Goal: Obtain resource: Download file/media

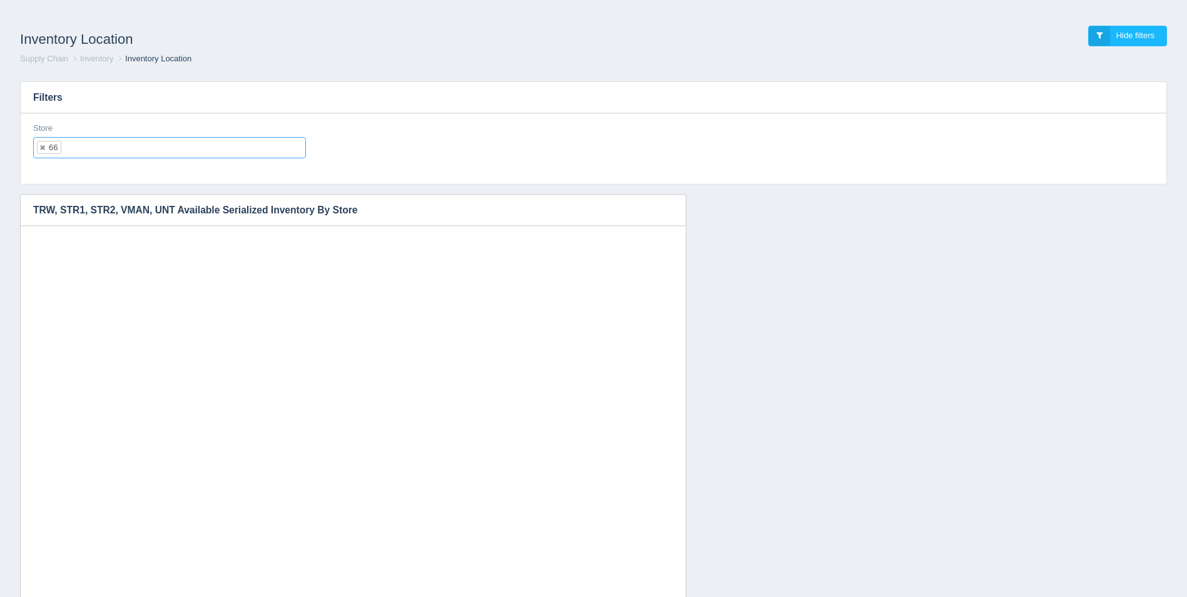
select select "66"
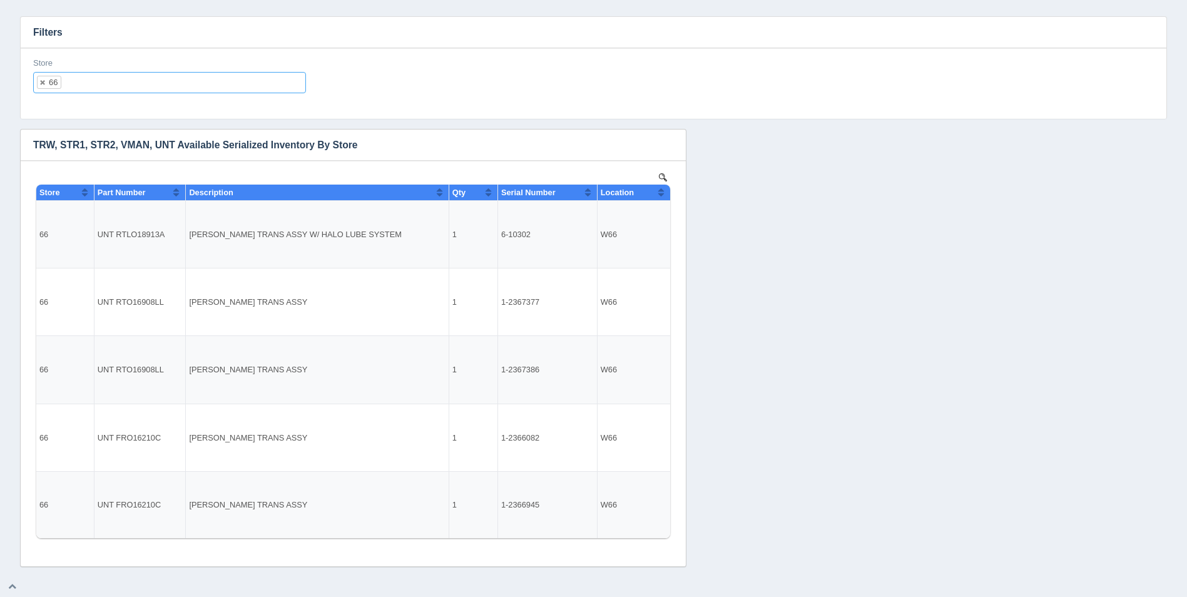
scroll to position [10, 0]
click at [147, 81] on ul "66" at bounding box center [169, 82] width 273 height 21
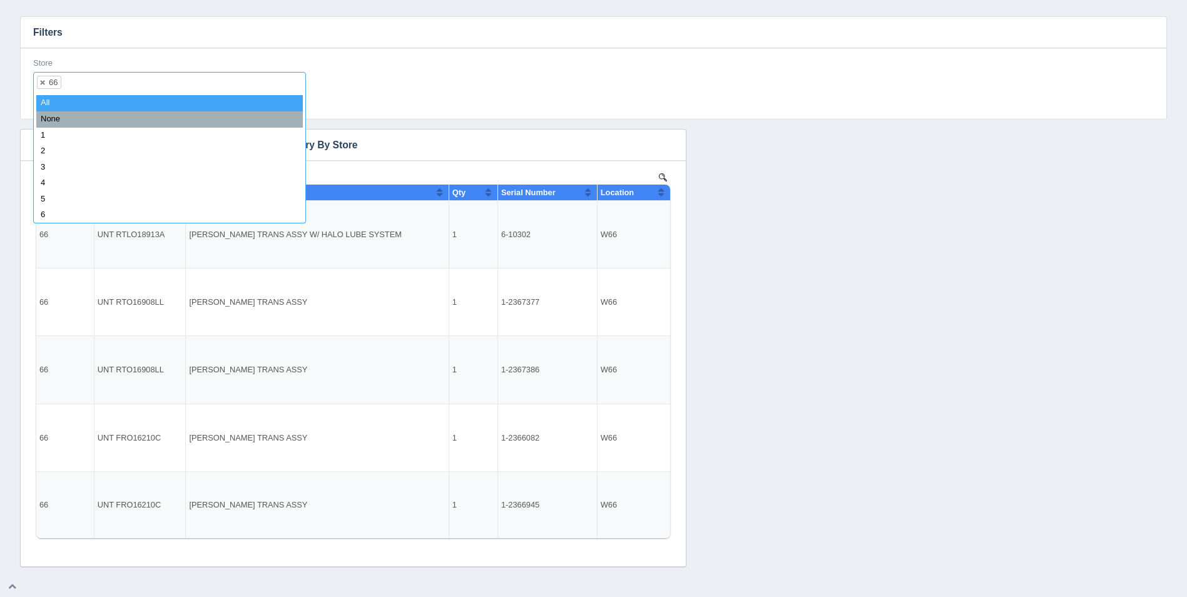
select select
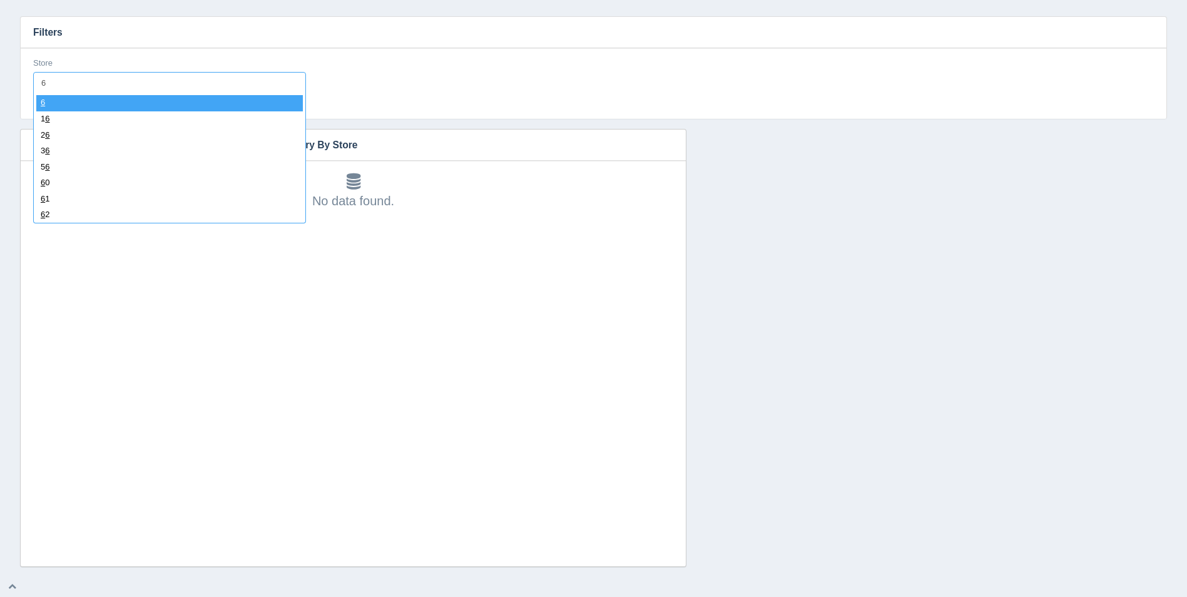
type input "67"
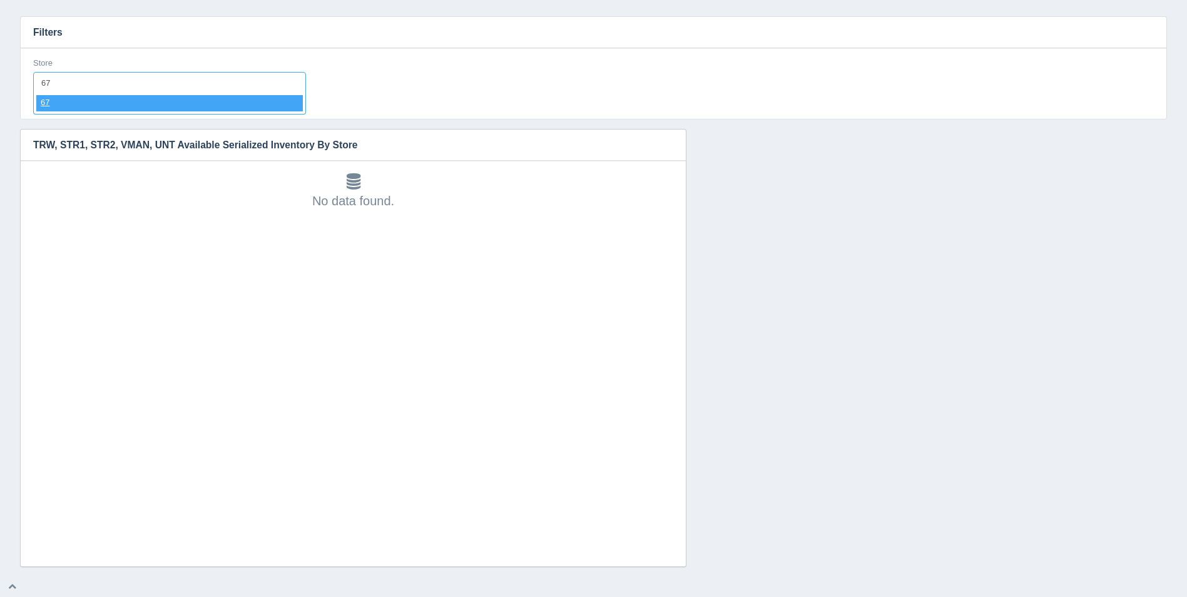
select select "67"
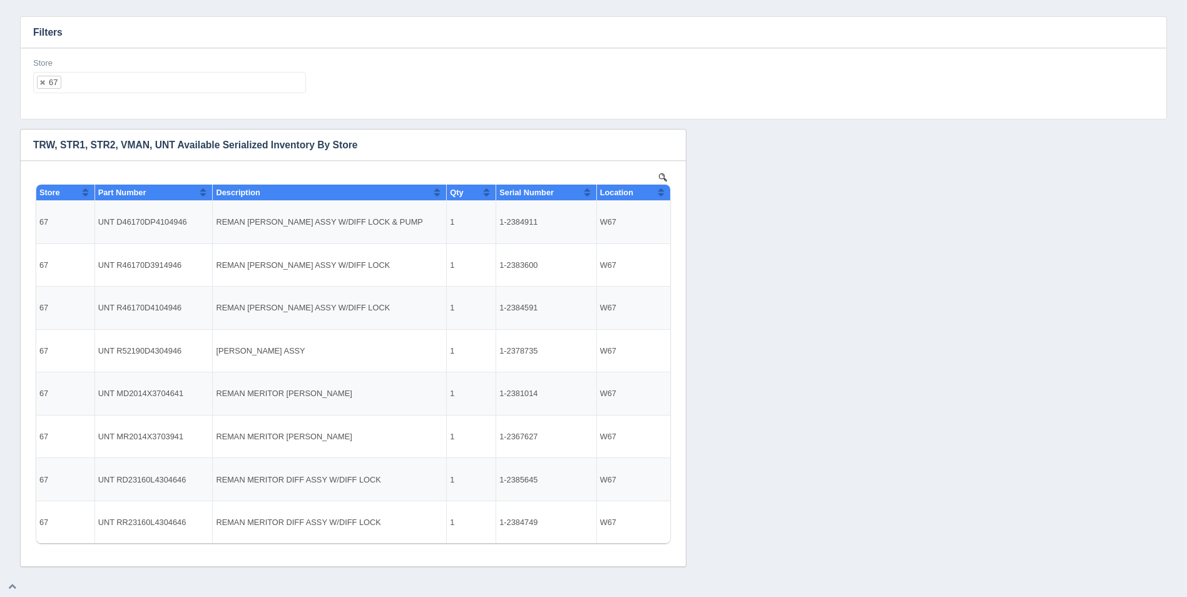
scroll to position [0, 0]
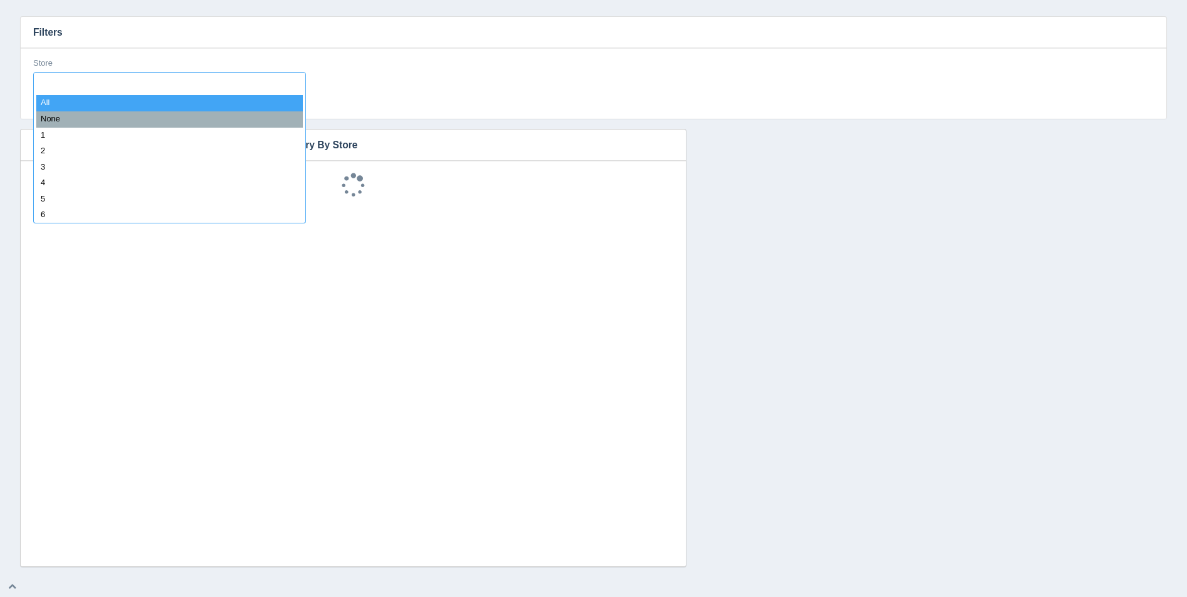
select select
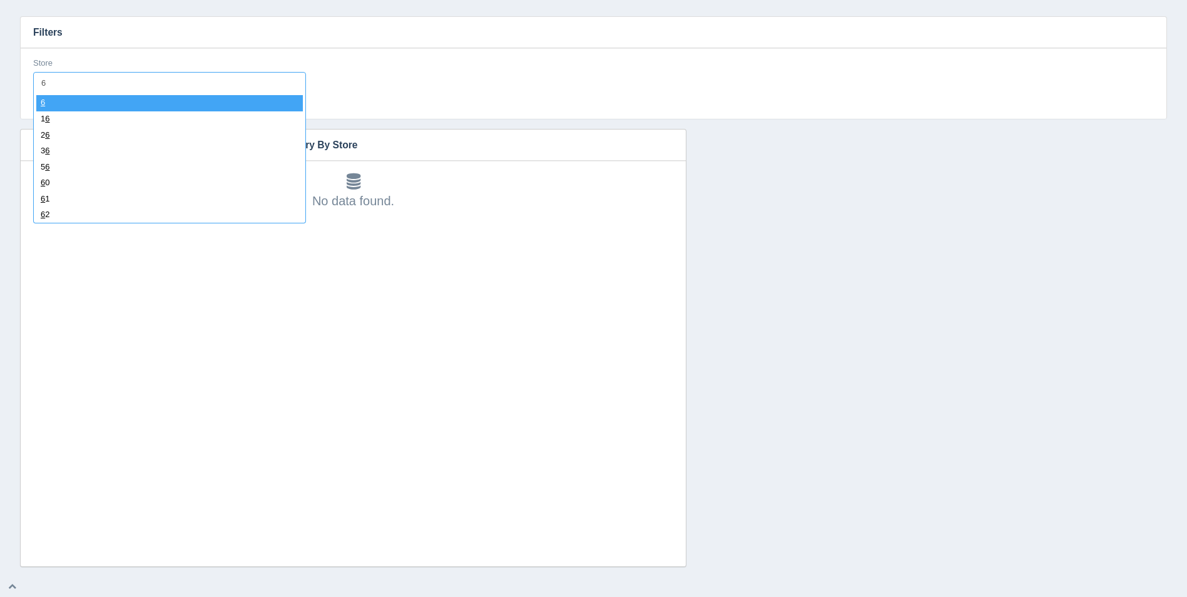
type input "68"
select select "68"
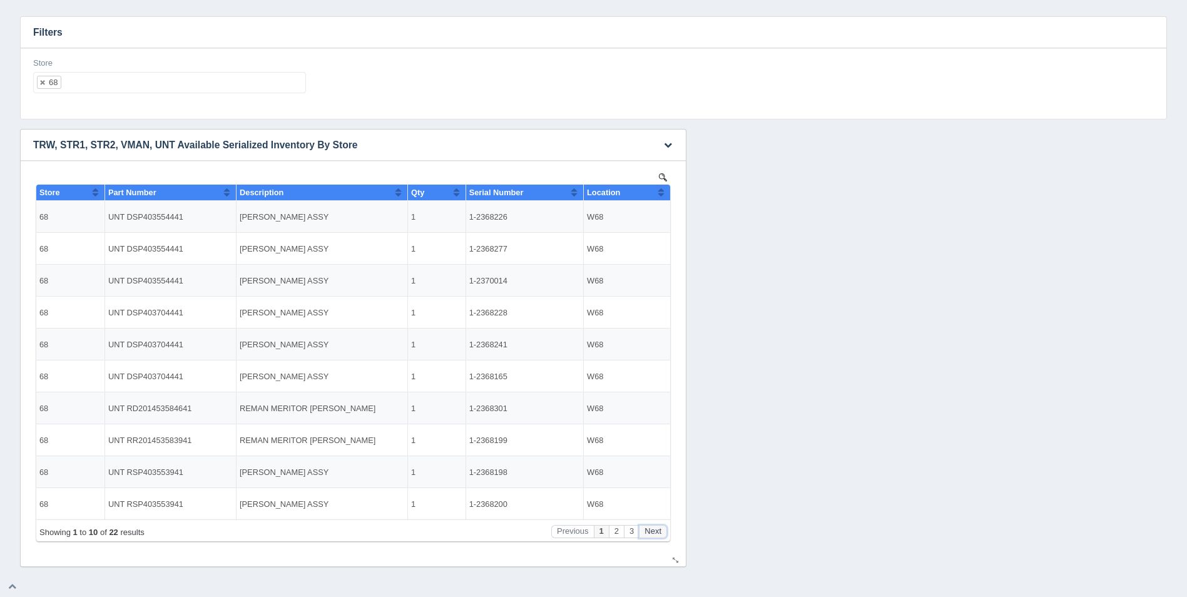
click at [653, 533] on button "Next" at bounding box center [653, 531] width 28 height 13
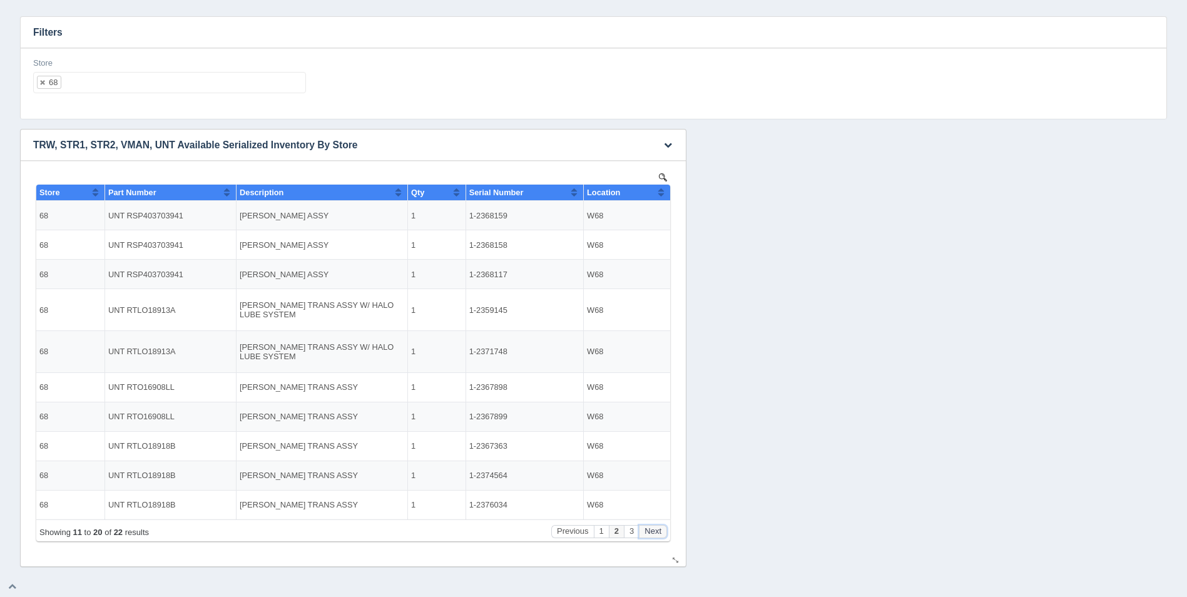
click at [653, 533] on button "Next" at bounding box center [653, 531] width 28 height 13
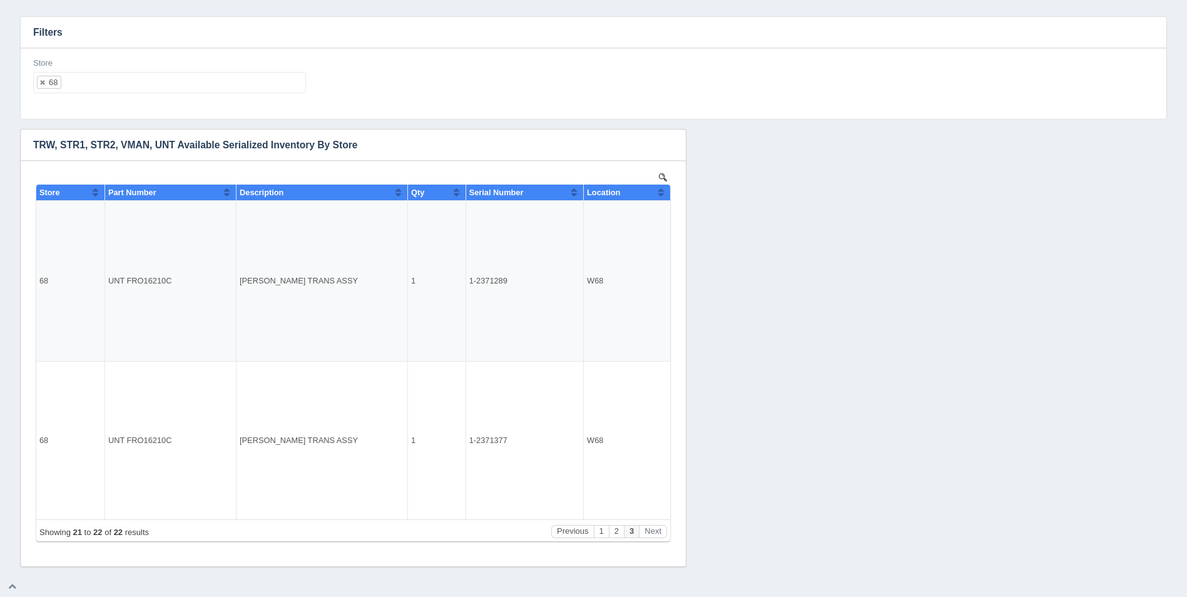
click at [145, 88] on ul "68" at bounding box center [169, 82] width 273 height 21
select select
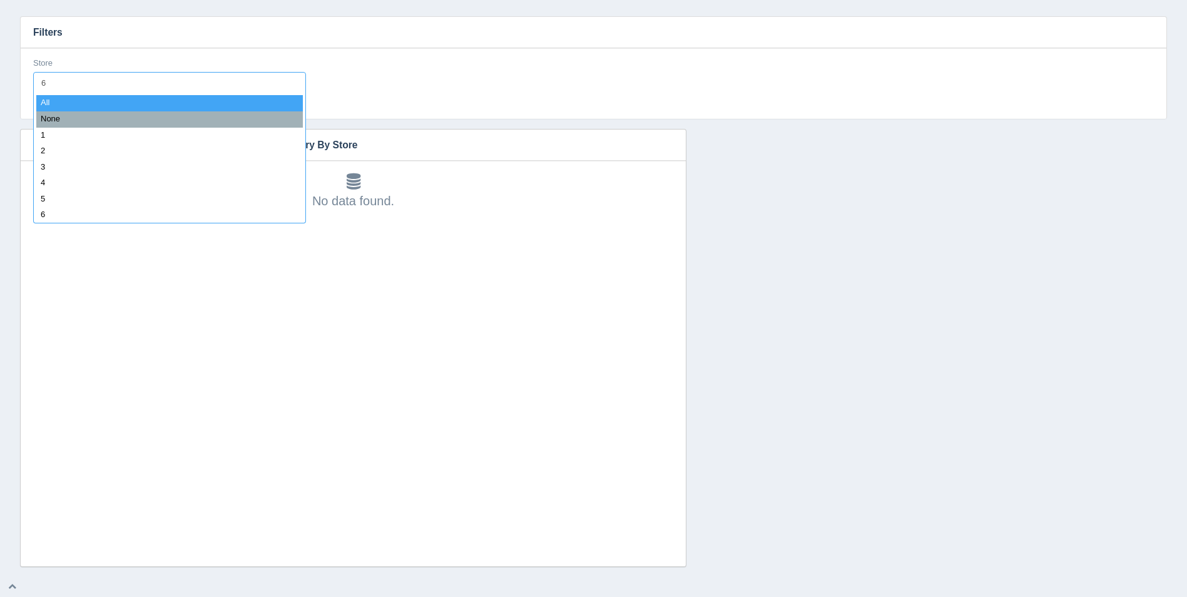
type input "69"
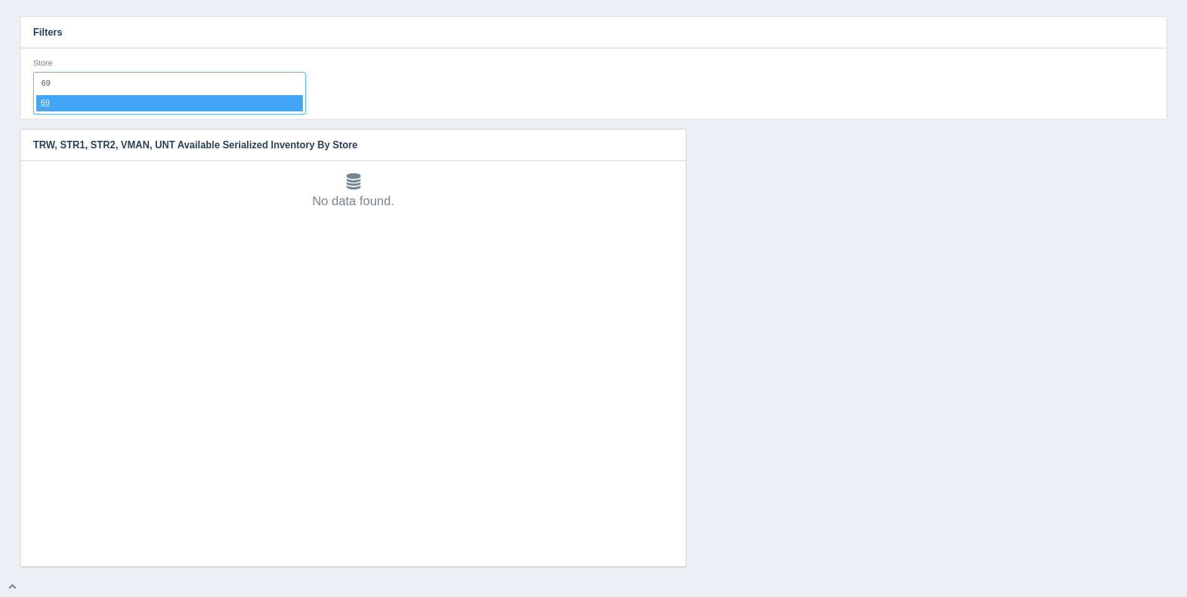
select select "69"
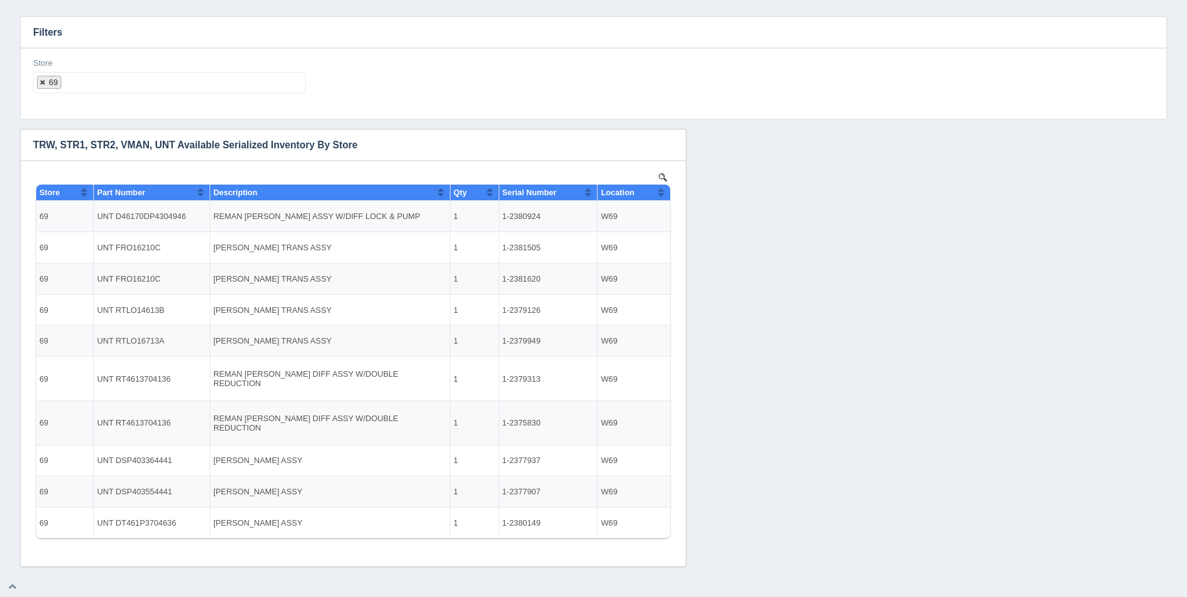
select select
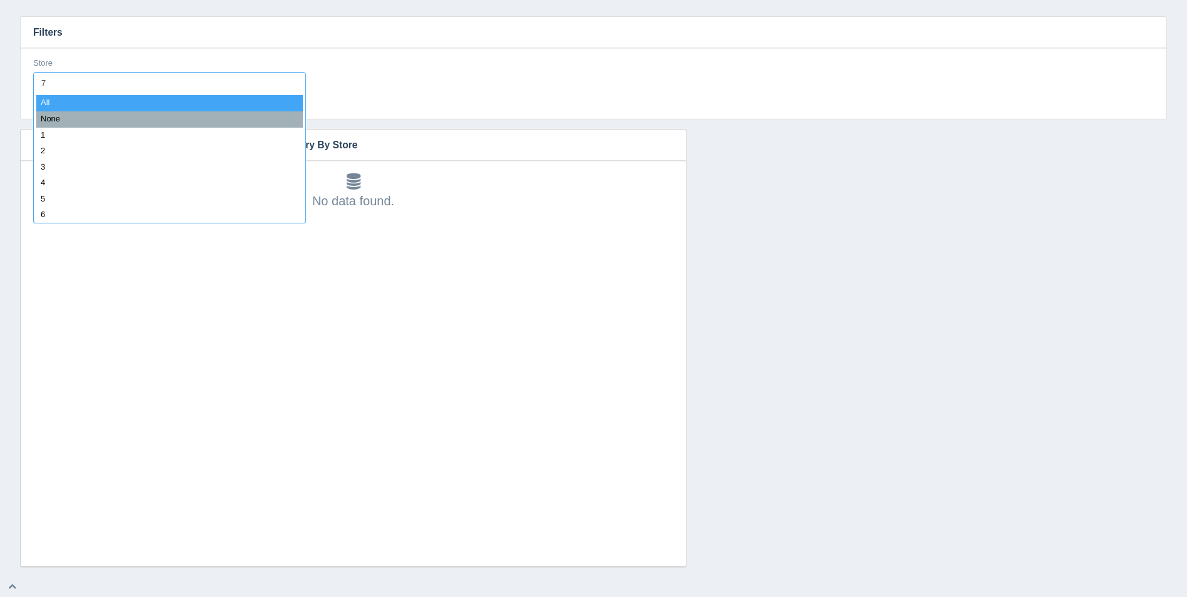
type input "70"
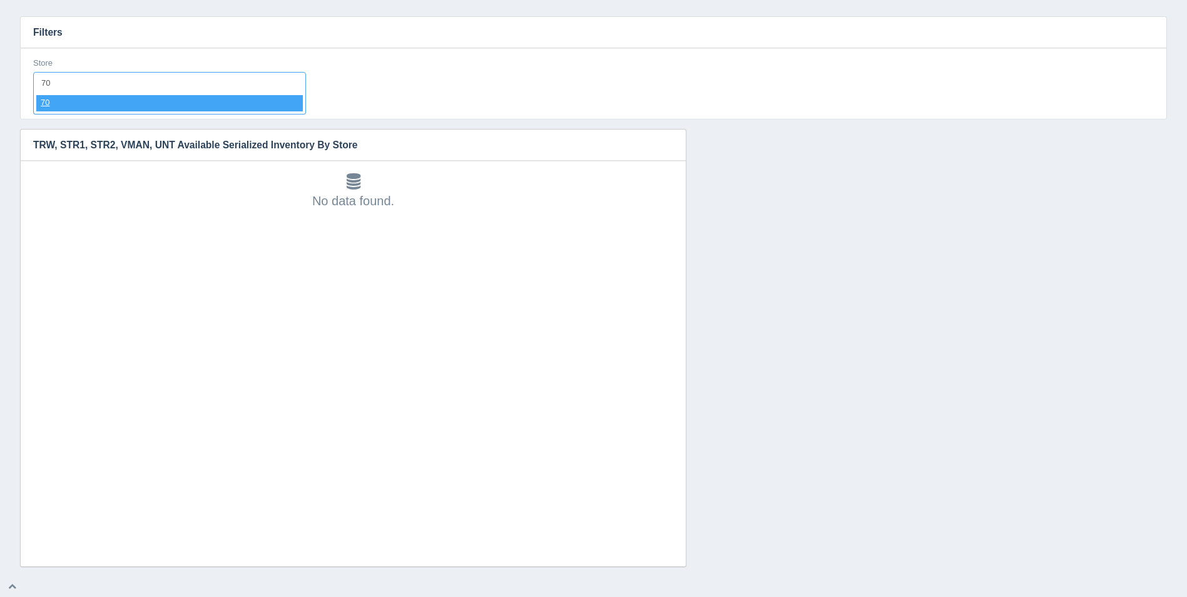
select select "70"
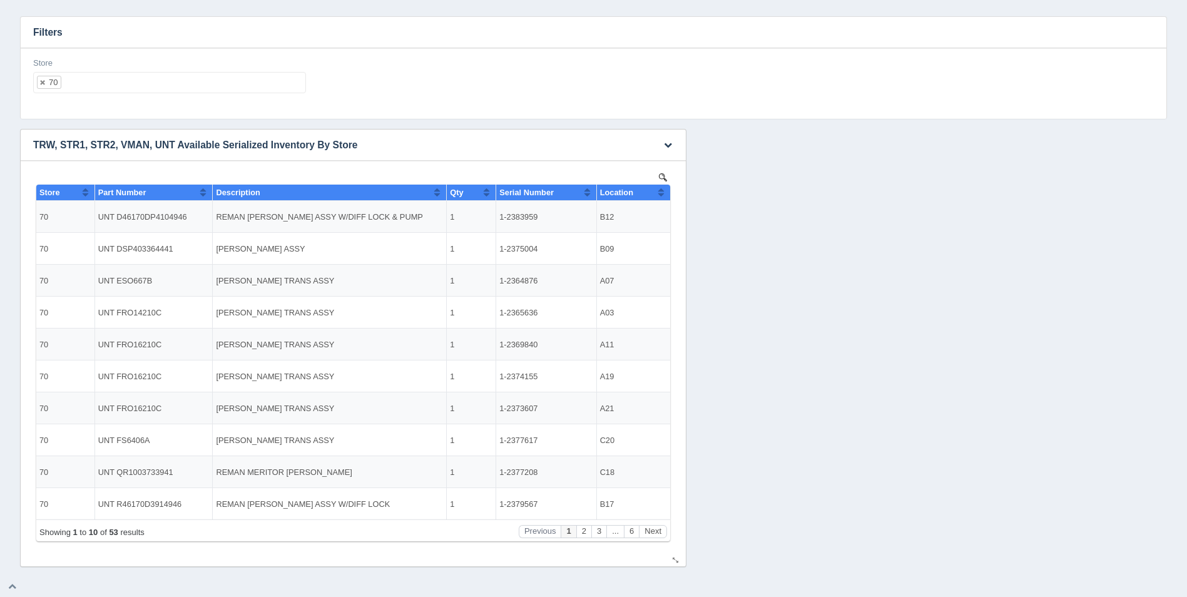
click at [659, 195] on button "Sort column ascending" at bounding box center [661, 192] width 8 height 15
click at [659, 195] on button "Sort column descending" at bounding box center [661, 192] width 8 height 15
click at [659, 195] on button "Sort column ascending" at bounding box center [661, 192] width 8 height 15
click at [662, 527] on button "Next" at bounding box center [653, 531] width 28 height 13
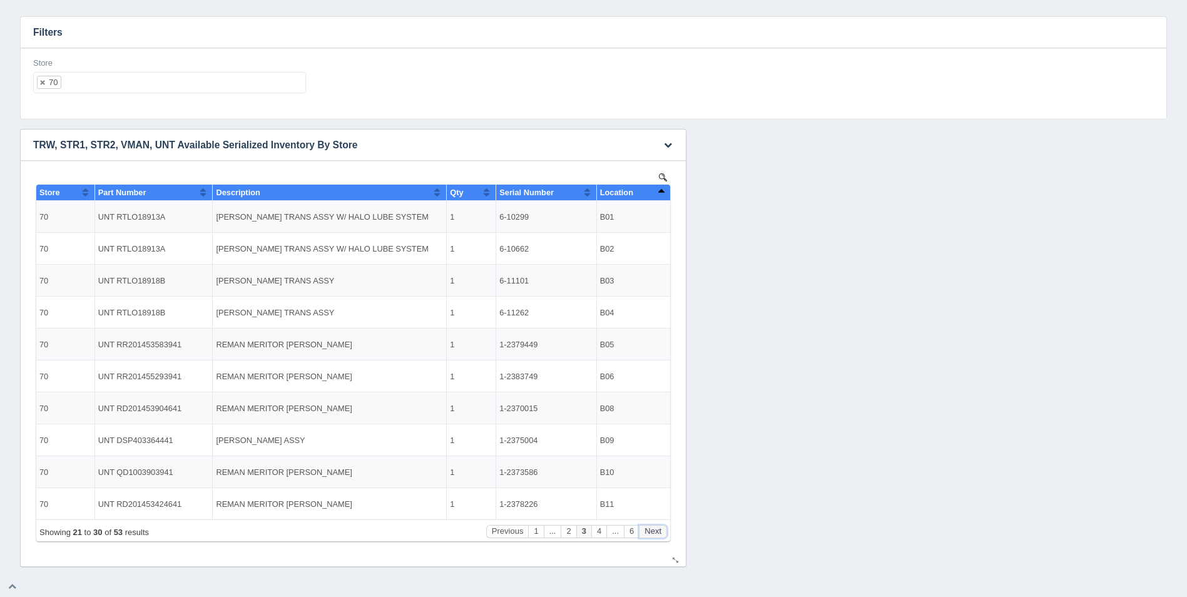
click at [662, 527] on button "Next" at bounding box center [653, 531] width 28 height 13
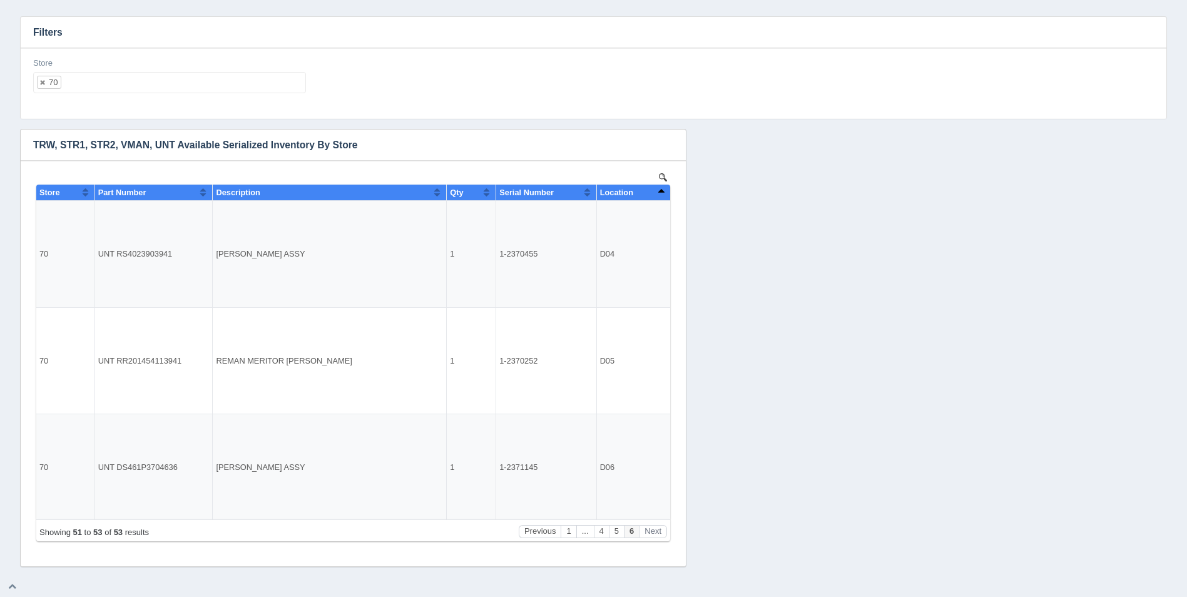
click at [188, 85] on ul "70" at bounding box center [169, 82] width 273 height 21
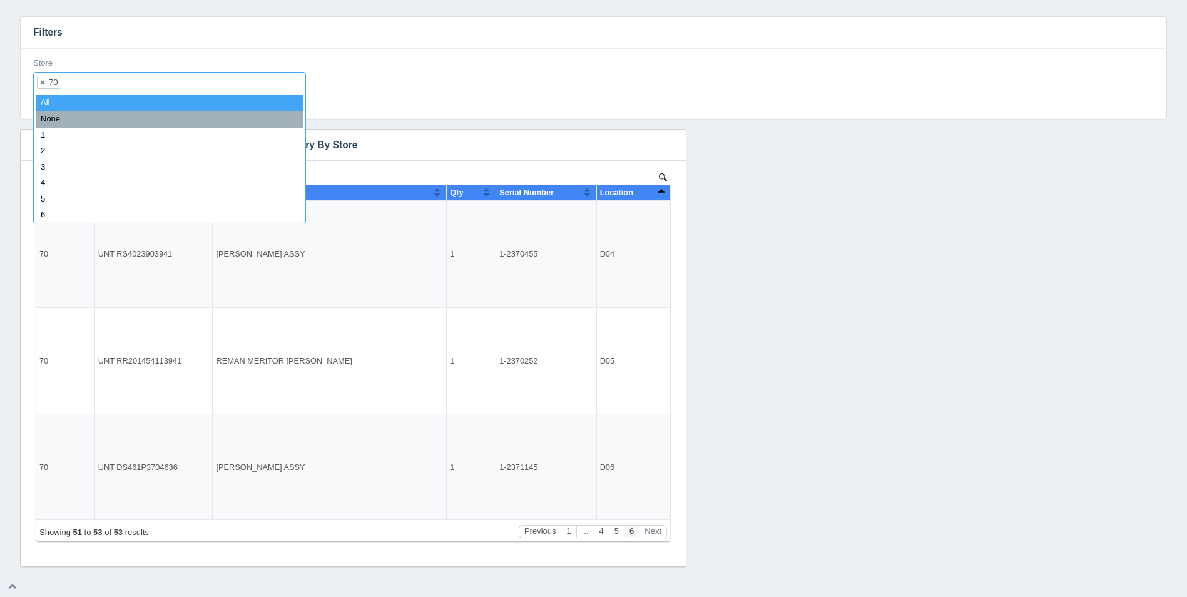
select select
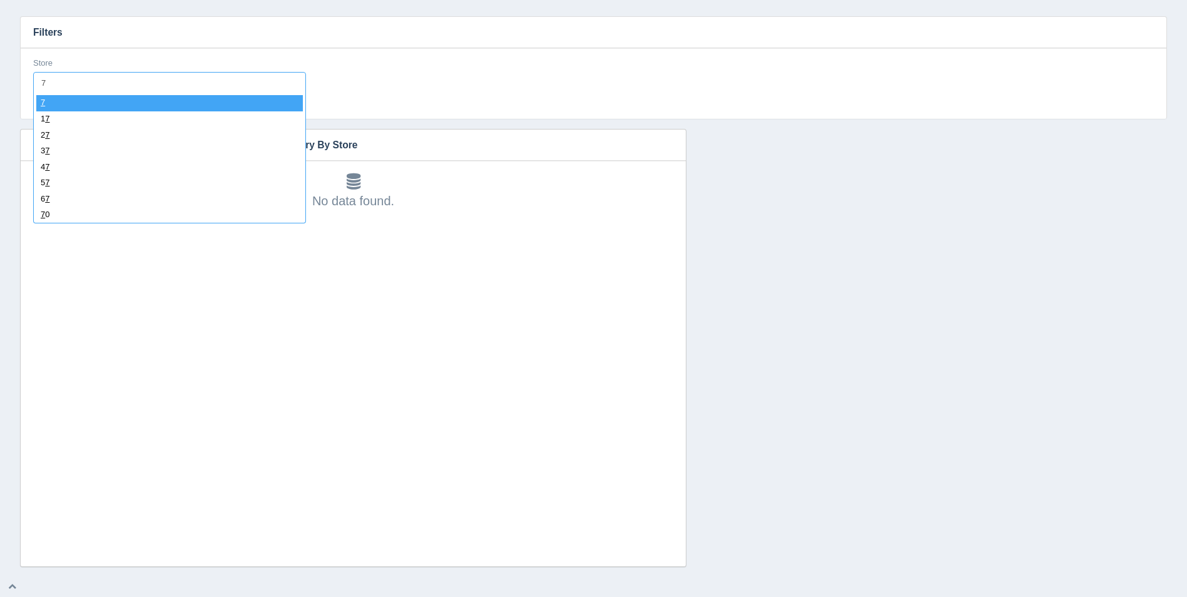
type input "71"
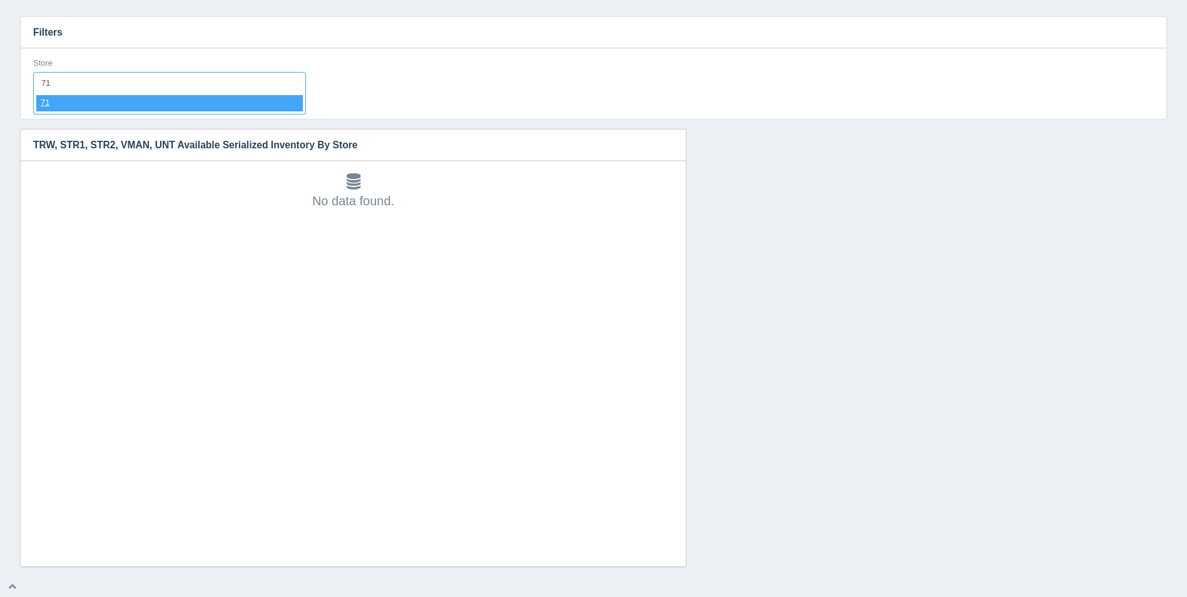
select select "71"
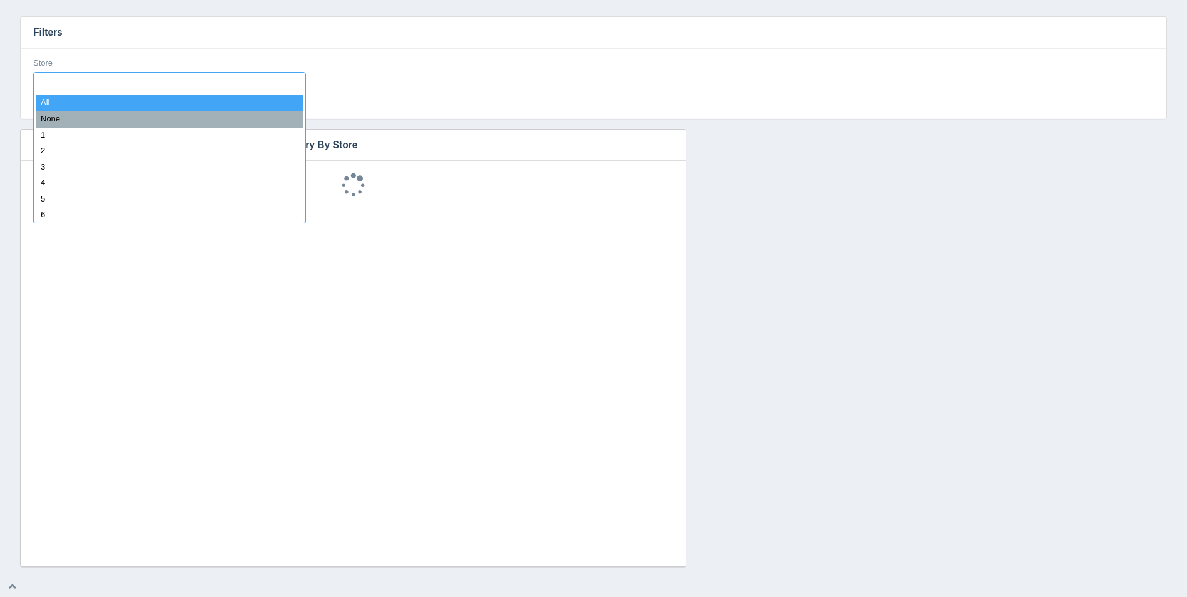
select select
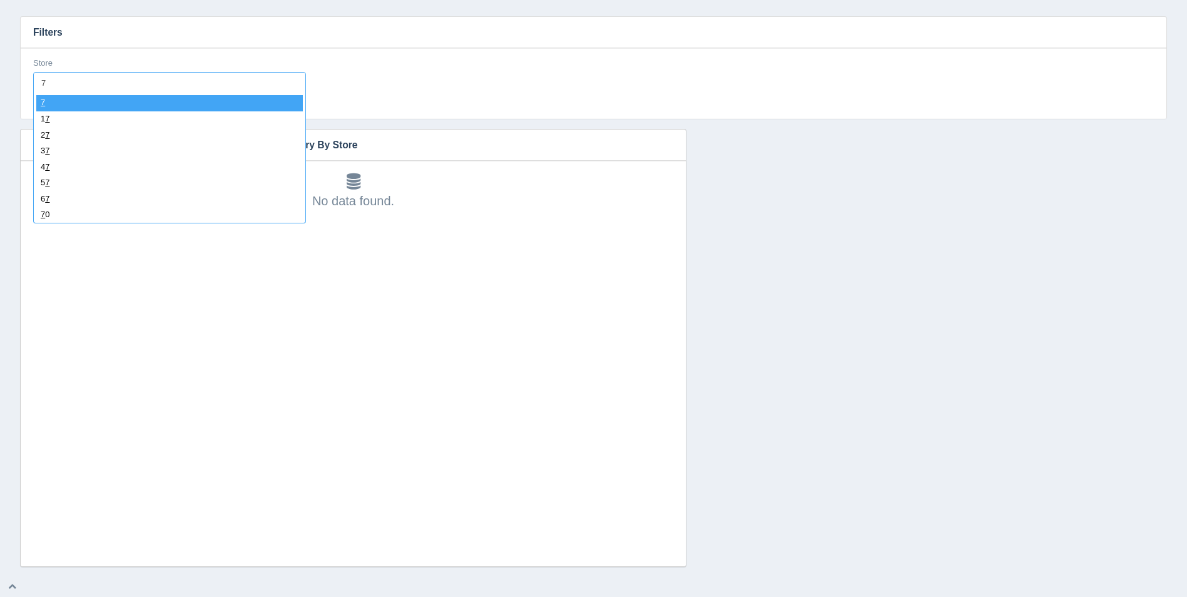
type input "72"
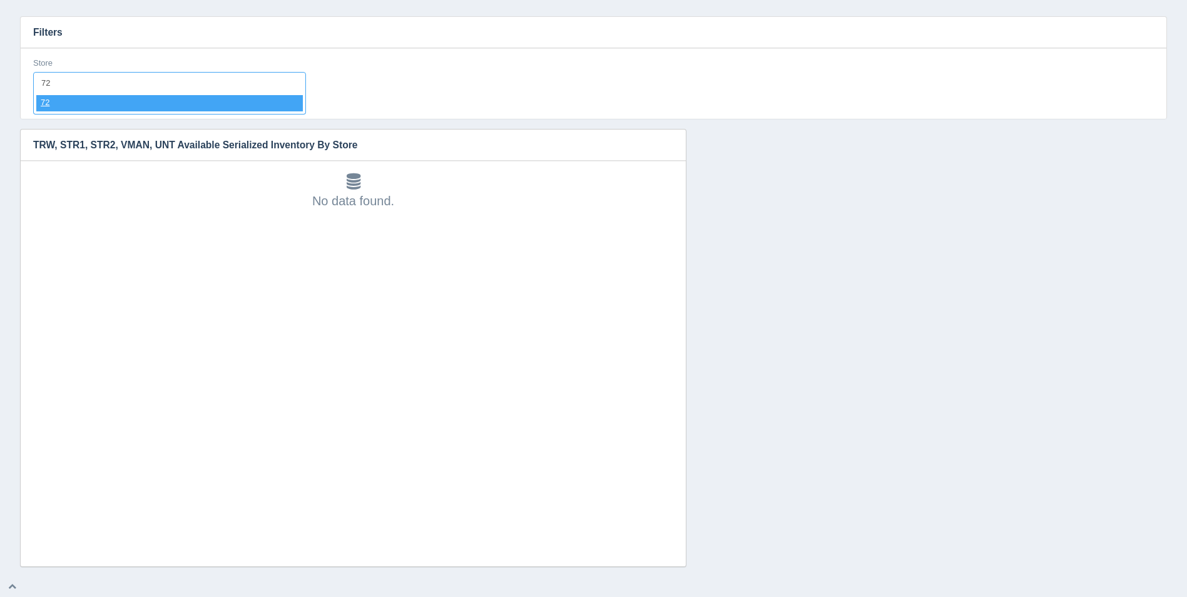
select select "72"
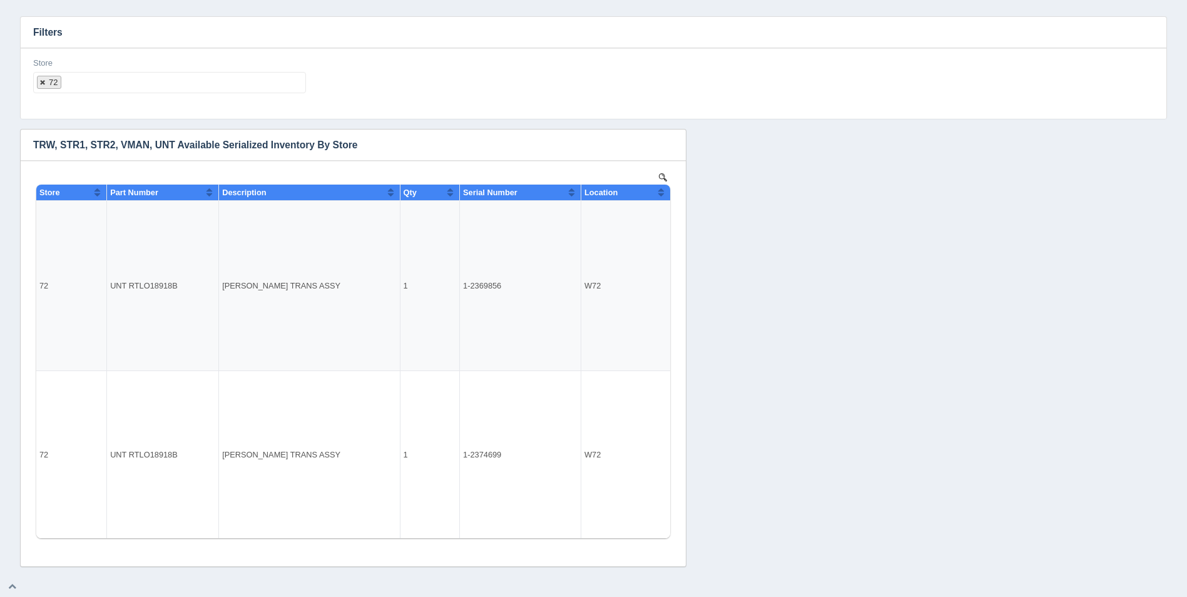
select select
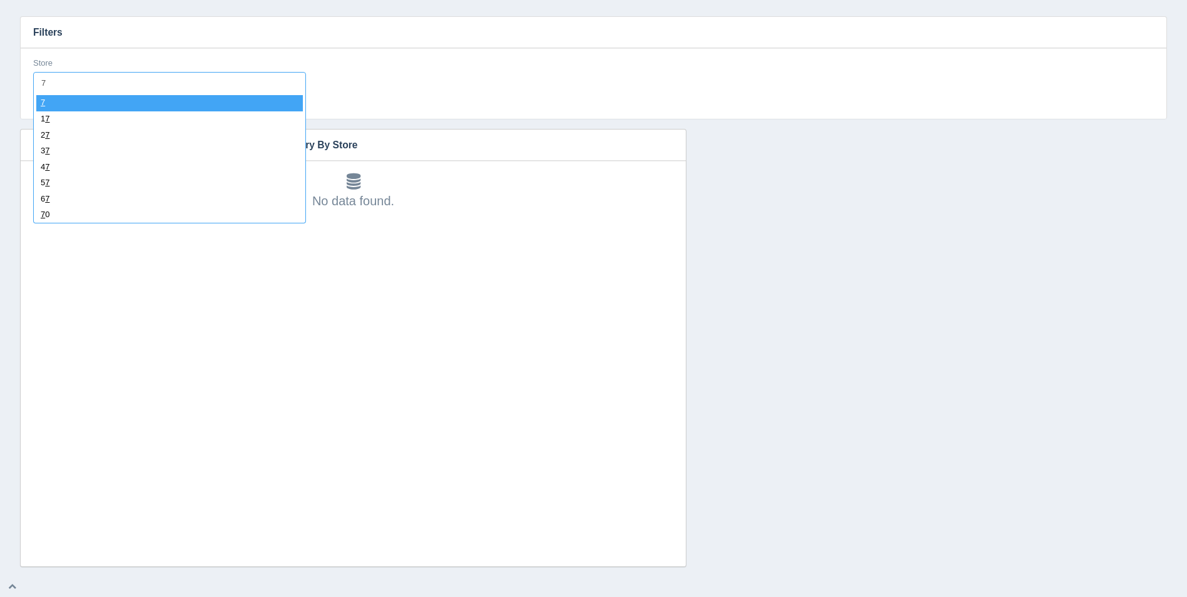
type input "73"
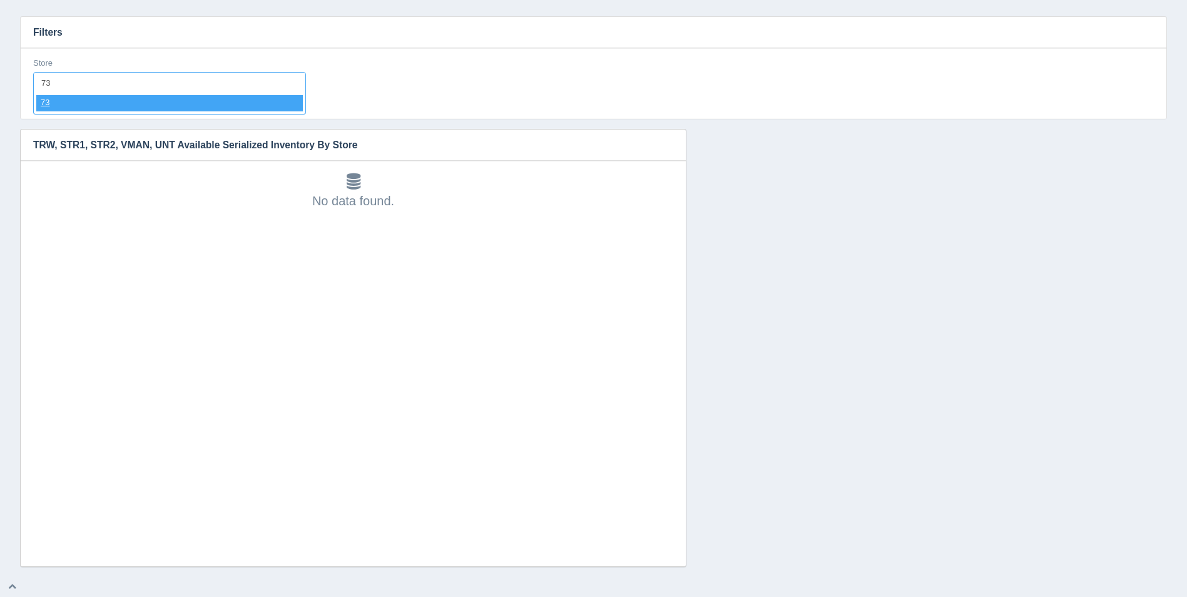
select select "73"
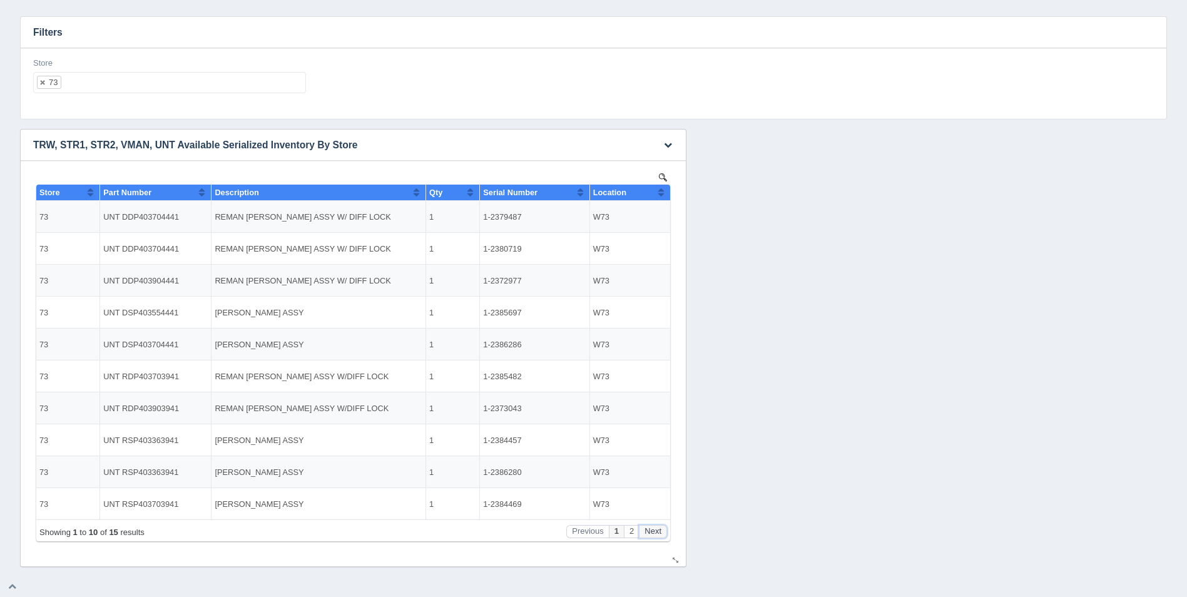
click at [659, 527] on button "Next" at bounding box center [653, 531] width 28 height 13
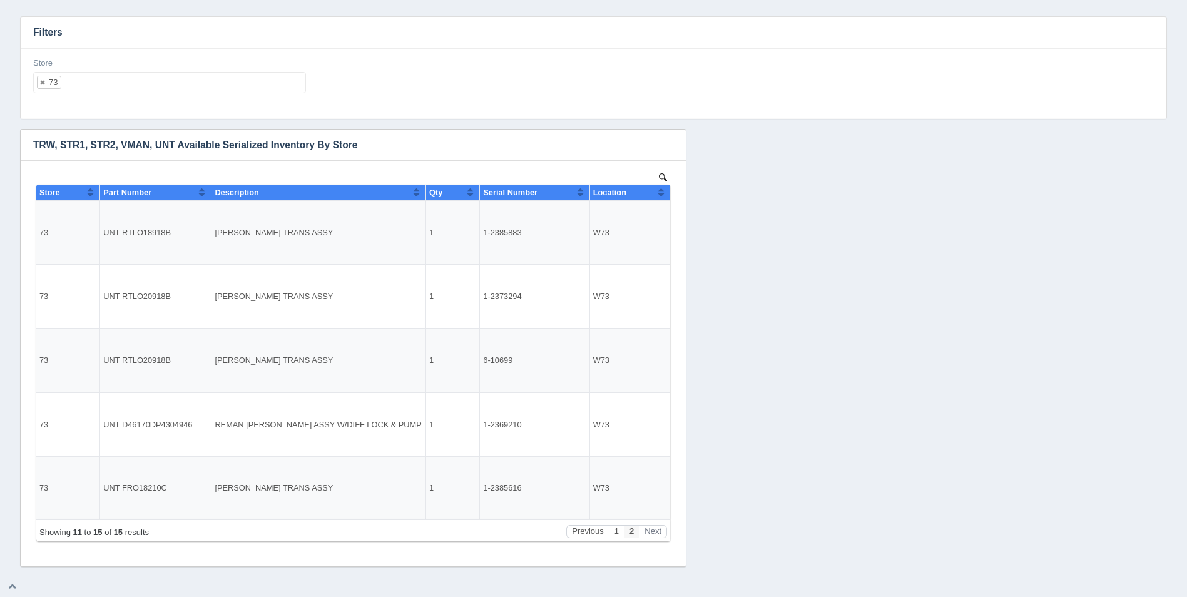
click at [97, 83] on ul "73" at bounding box center [169, 82] width 273 height 21
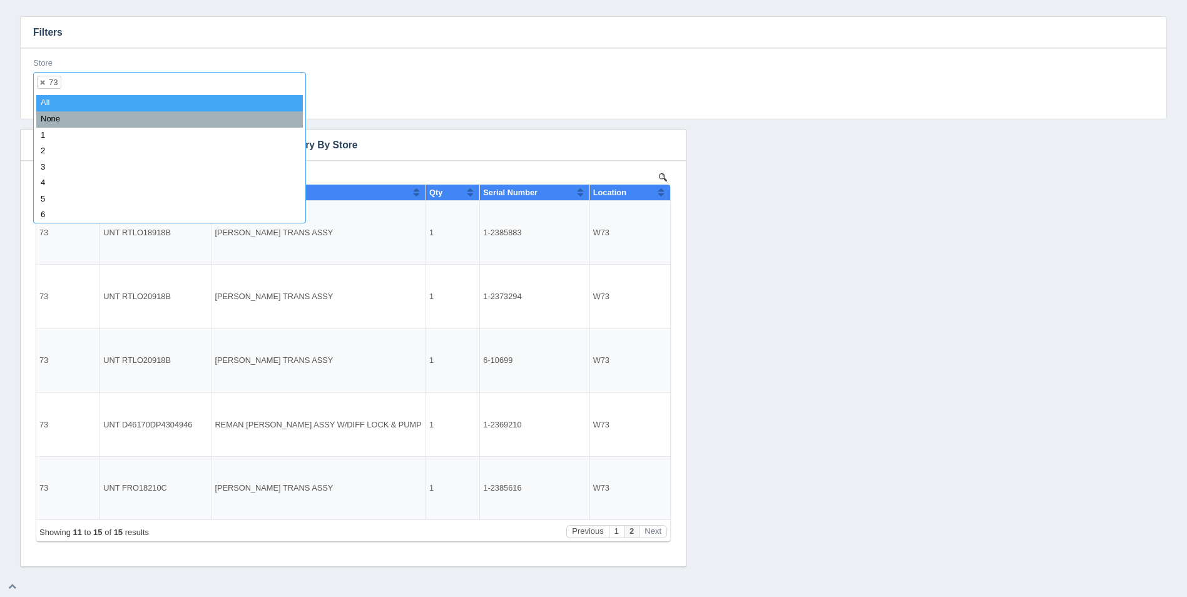
select select
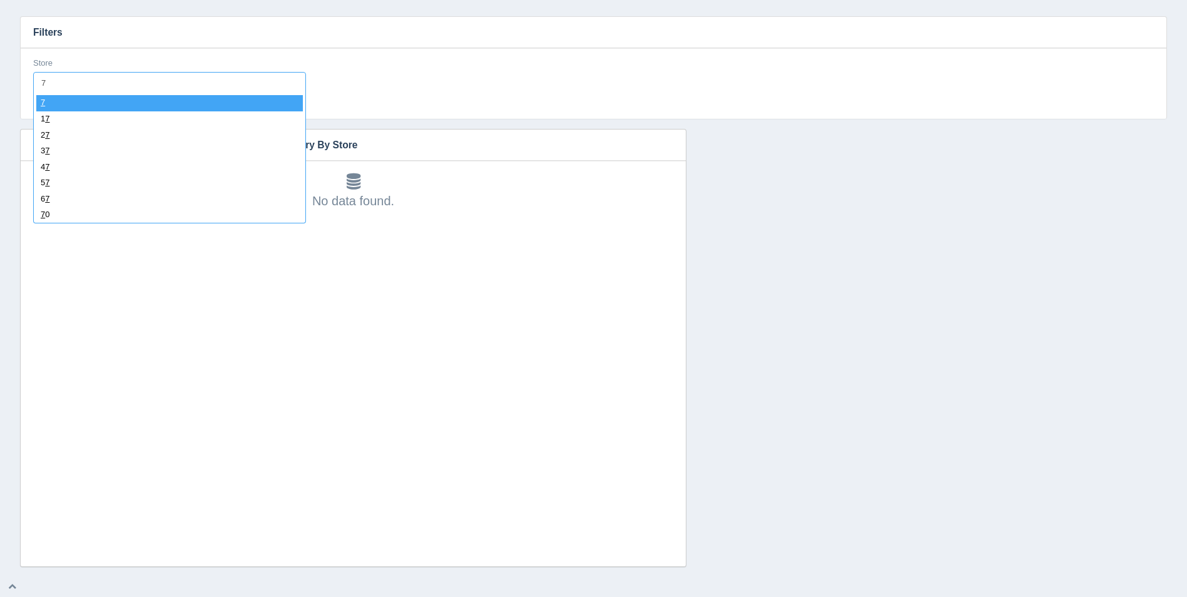
type input "74"
select select "74"
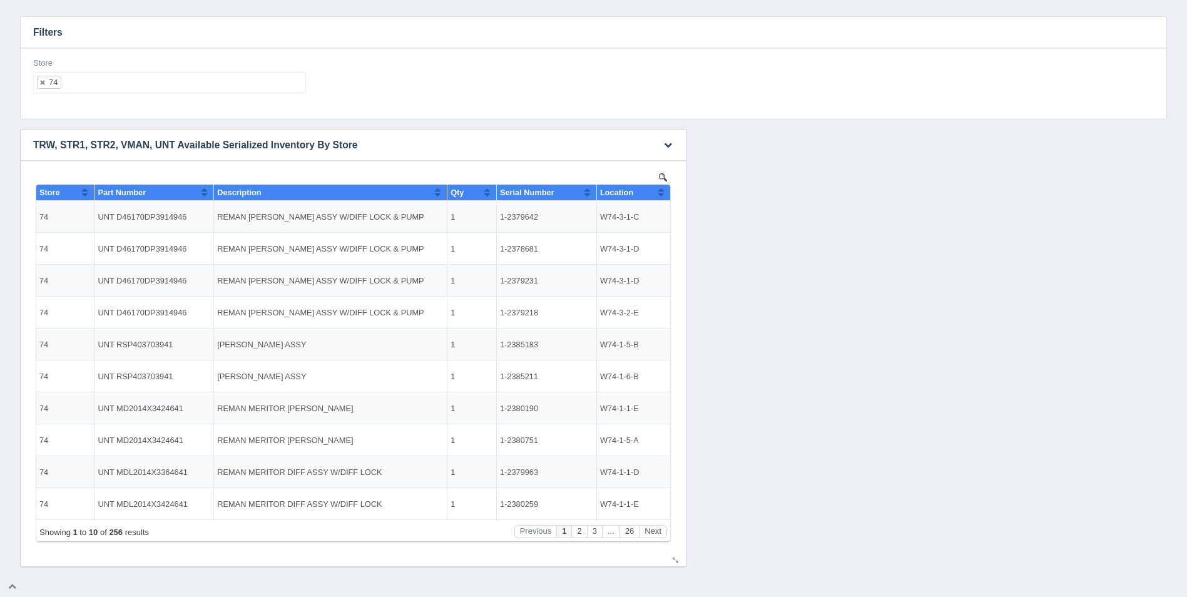
click at [657, 191] on button "Sort column ascending" at bounding box center [661, 192] width 8 height 15
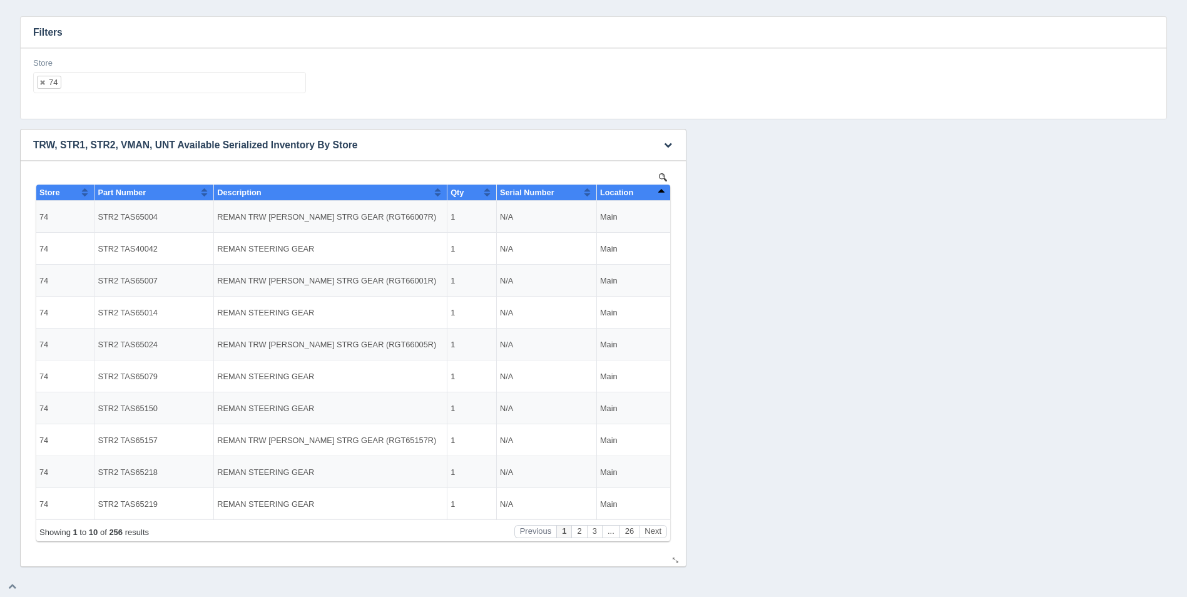
click at [662, 192] on button "Sort column descending" at bounding box center [661, 192] width 8 height 15
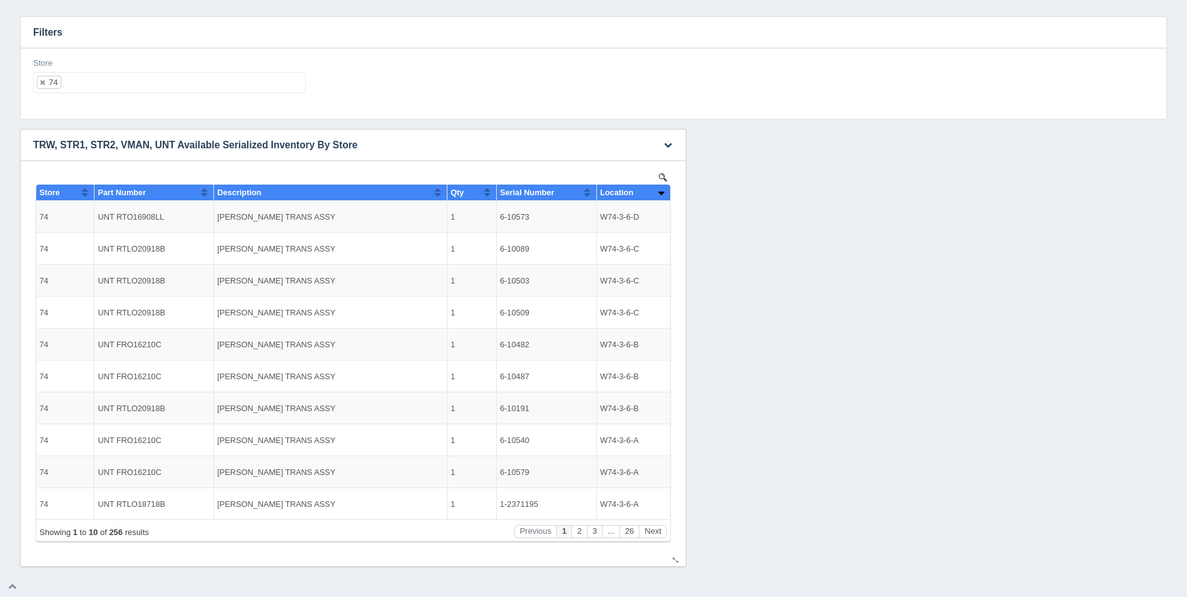
click at [661, 193] on button "Sort column ascending" at bounding box center [661, 192] width 8 height 15
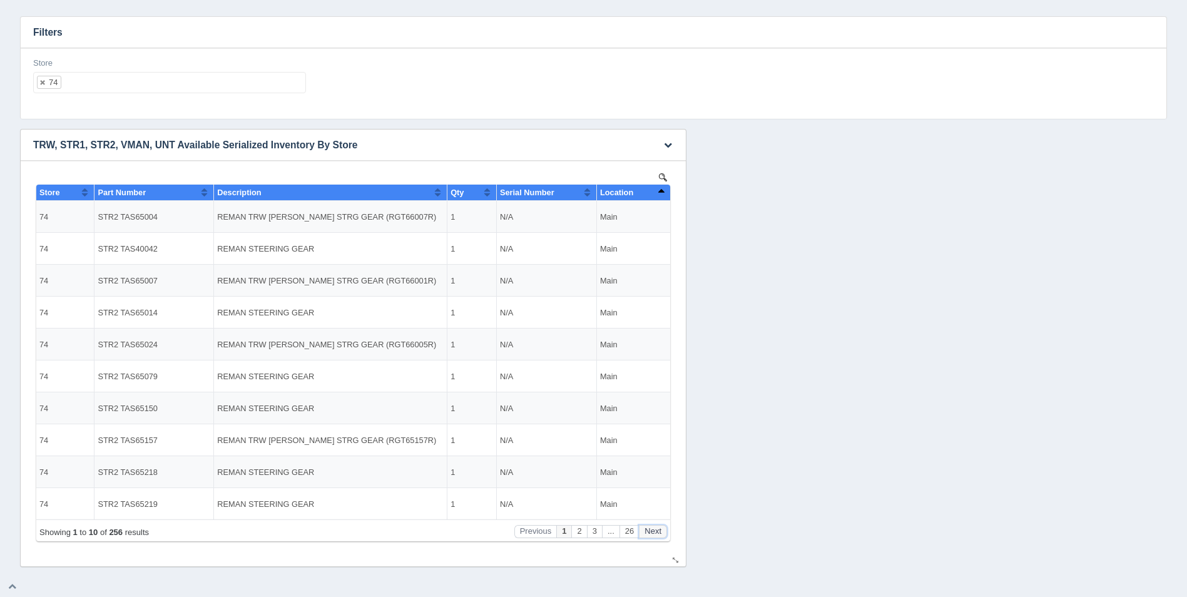
click at [654, 533] on button "Next" at bounding box center [653, 531] width 28 height 13
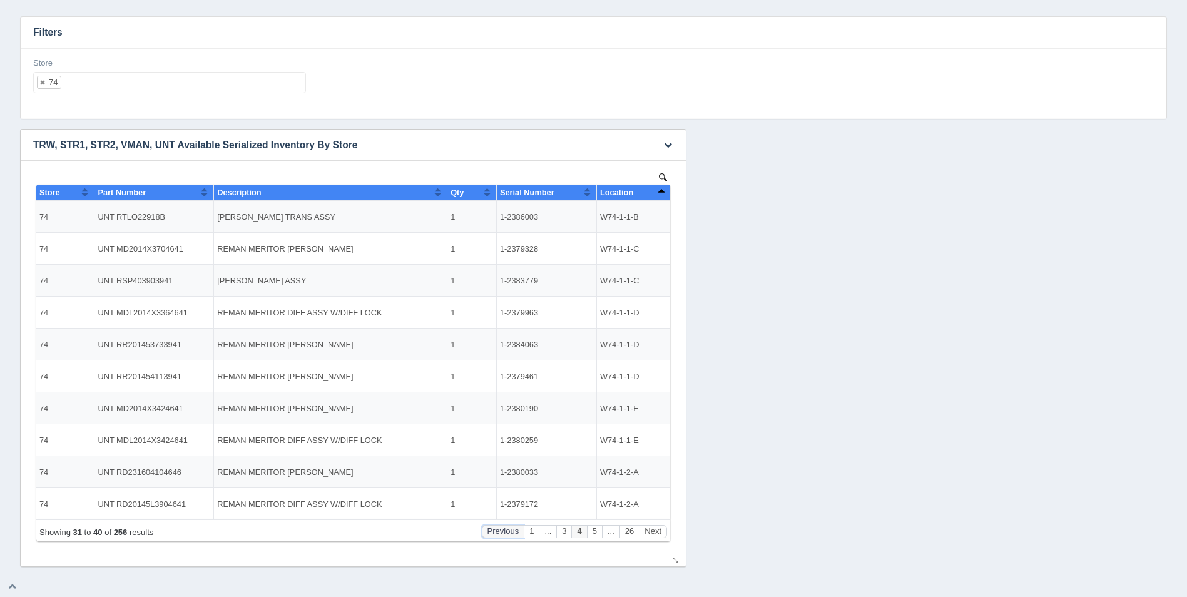
click at [518, 533] on button "Previous" at bounding box center [503, 531] width 43 height 13
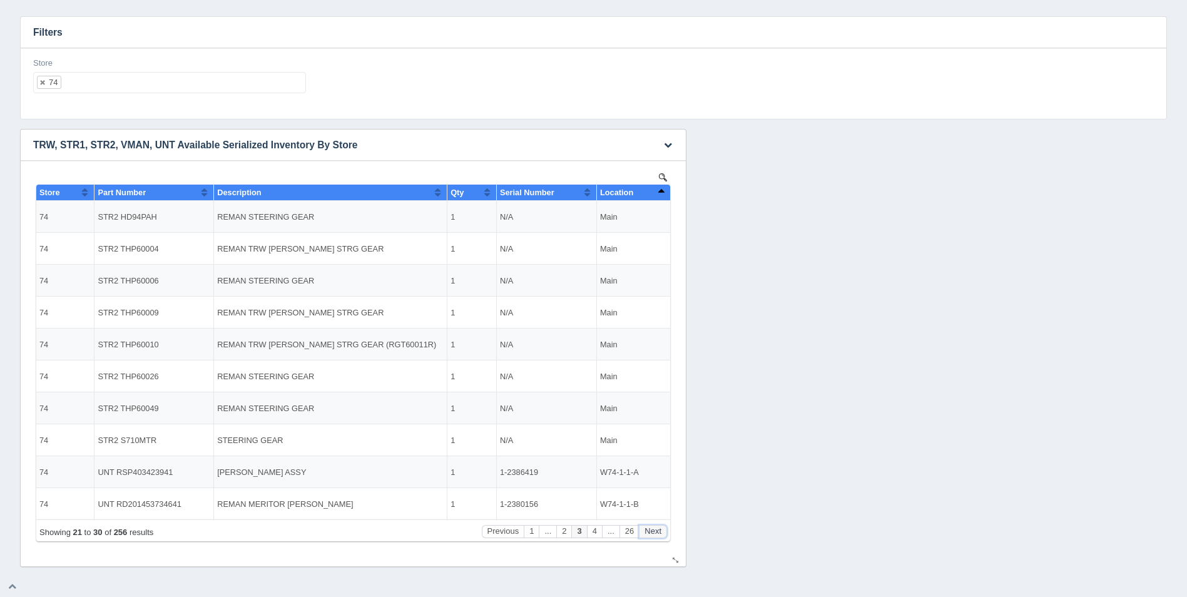
click at [658, 537] on button "Next" at bounding box center [653, 531] width 28 height 13
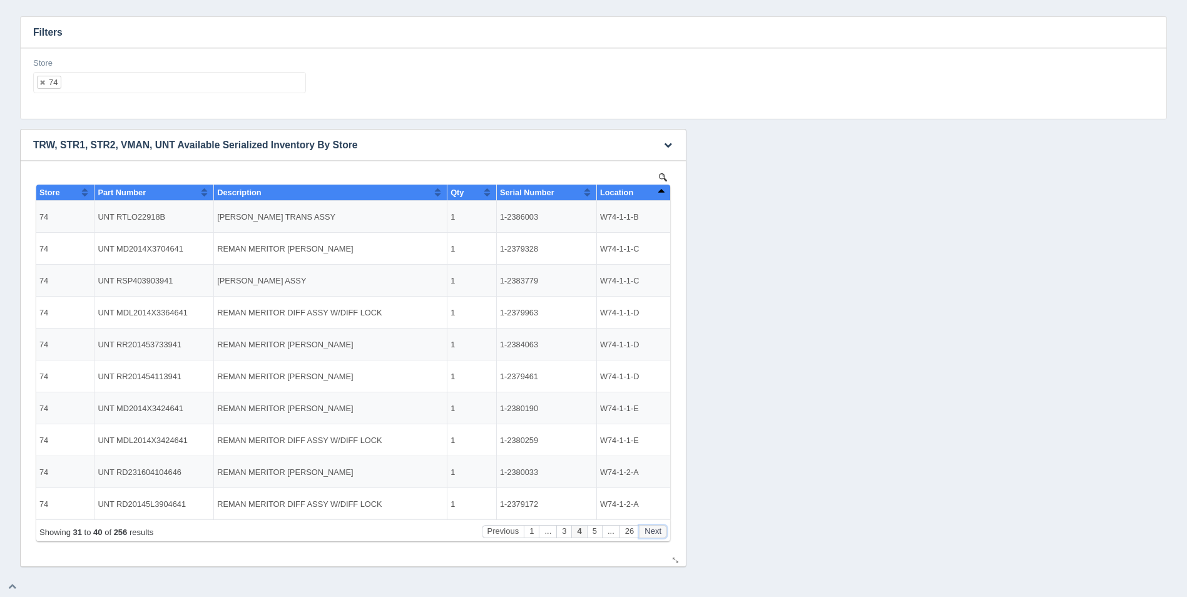
click at [658, 537] on button "Next" at bounding box center [653, 531] width 28 height 13
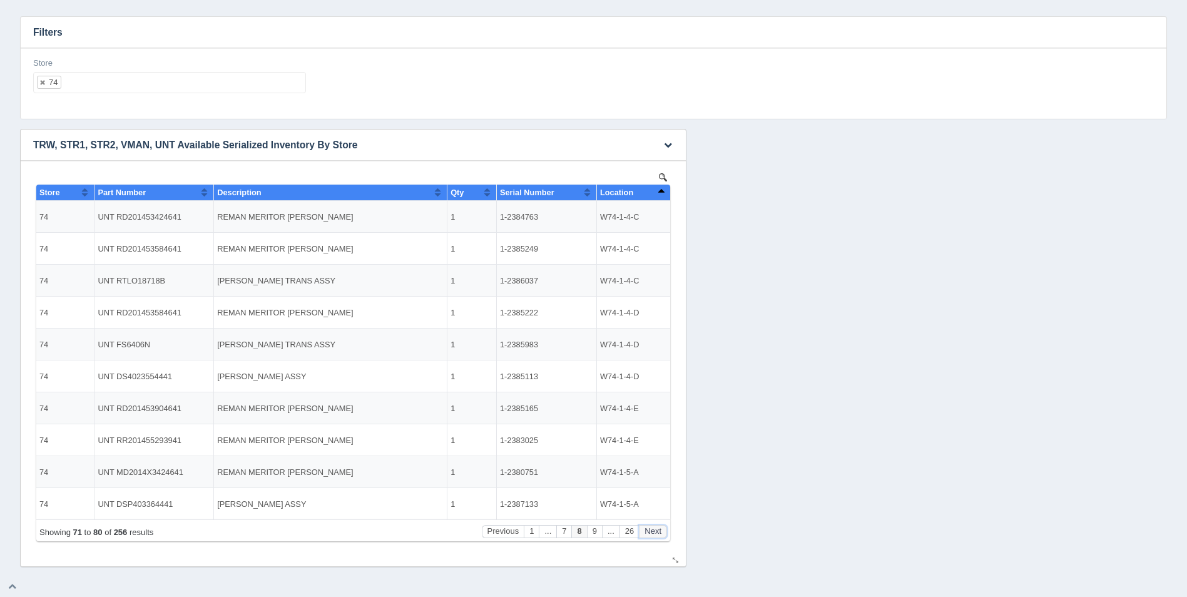
click at [658, 537] on button "Next" at bounding box center [653, 531] width 28 height 13
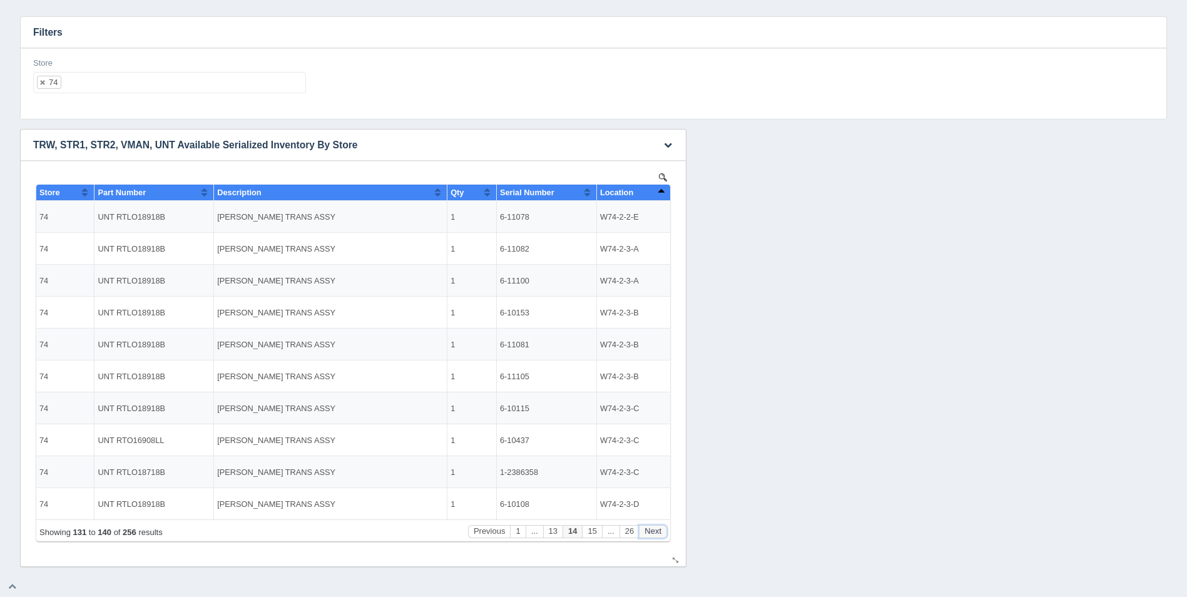
click at [658, 537] on button "Next" at bounding box center [653, 531] width 28 height 13
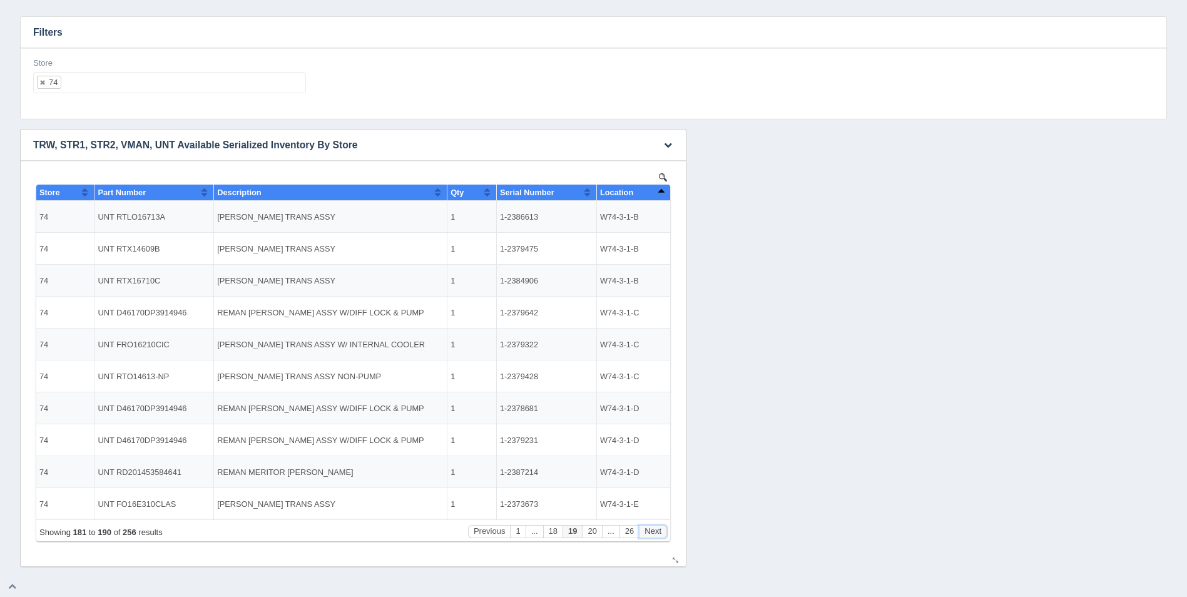
click at [658, 537] on button "Next" at bounding box center [653, 531] width 28 height 13
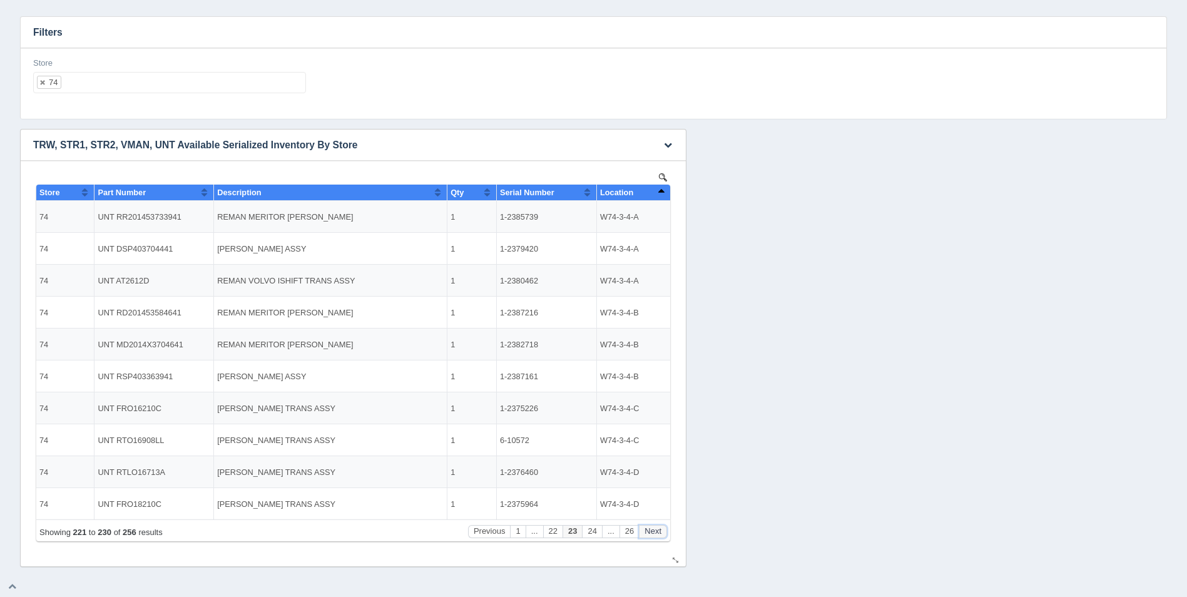
click at [658, 537] on button "Next" at bounding box center [653, 531] width 28 height 13
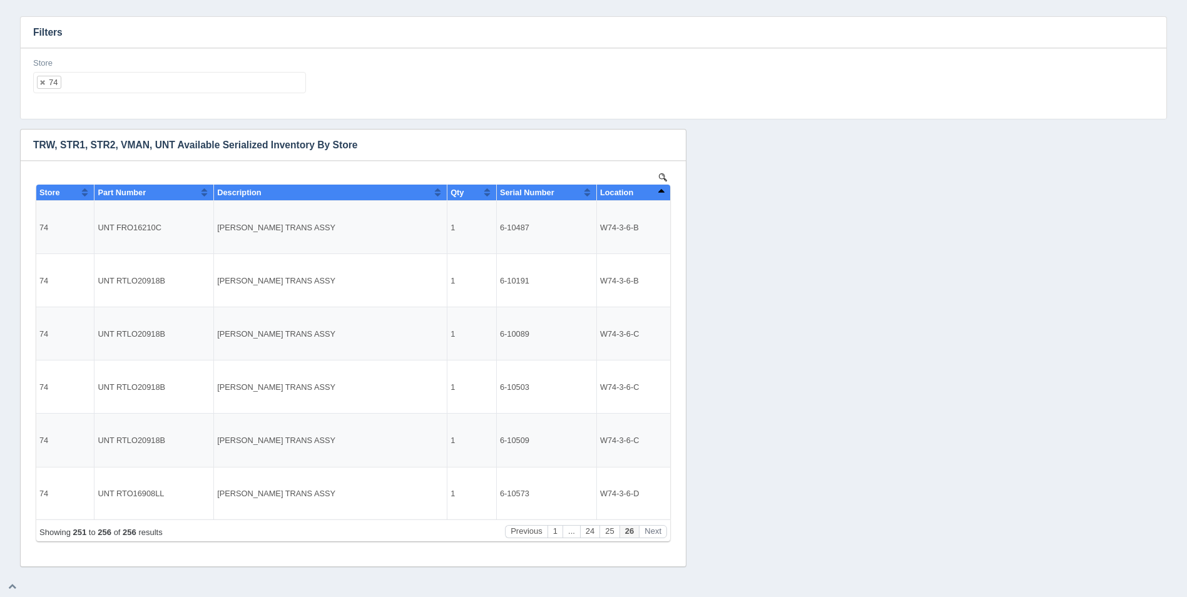
click at [186, 78] on ul "74" at bounding box center [169, 82] width 273 height 21
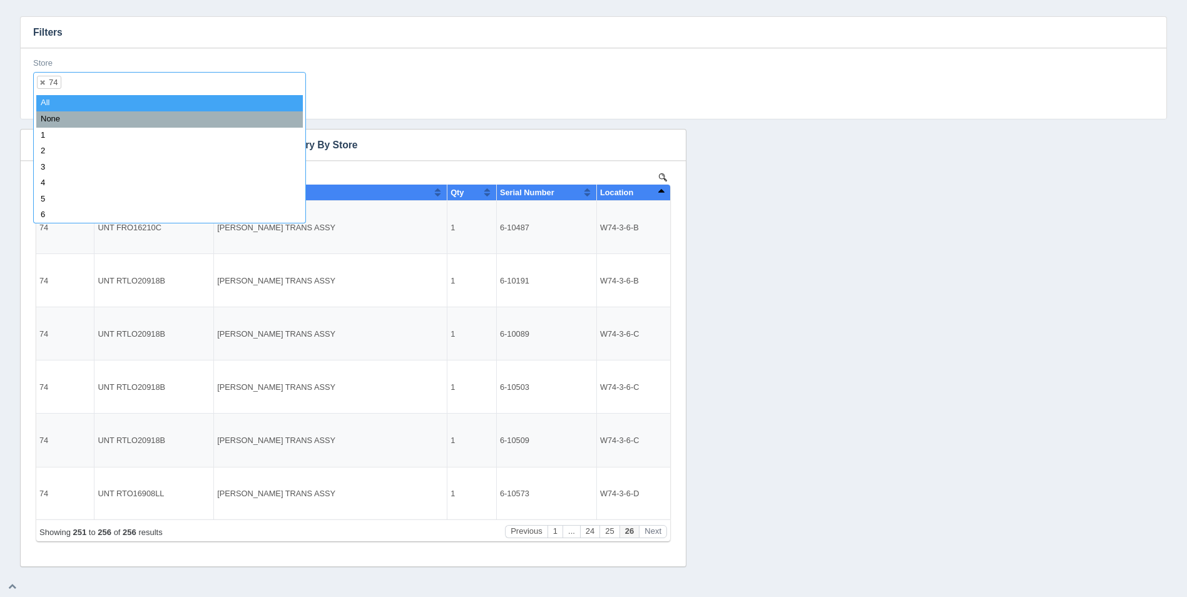
select select
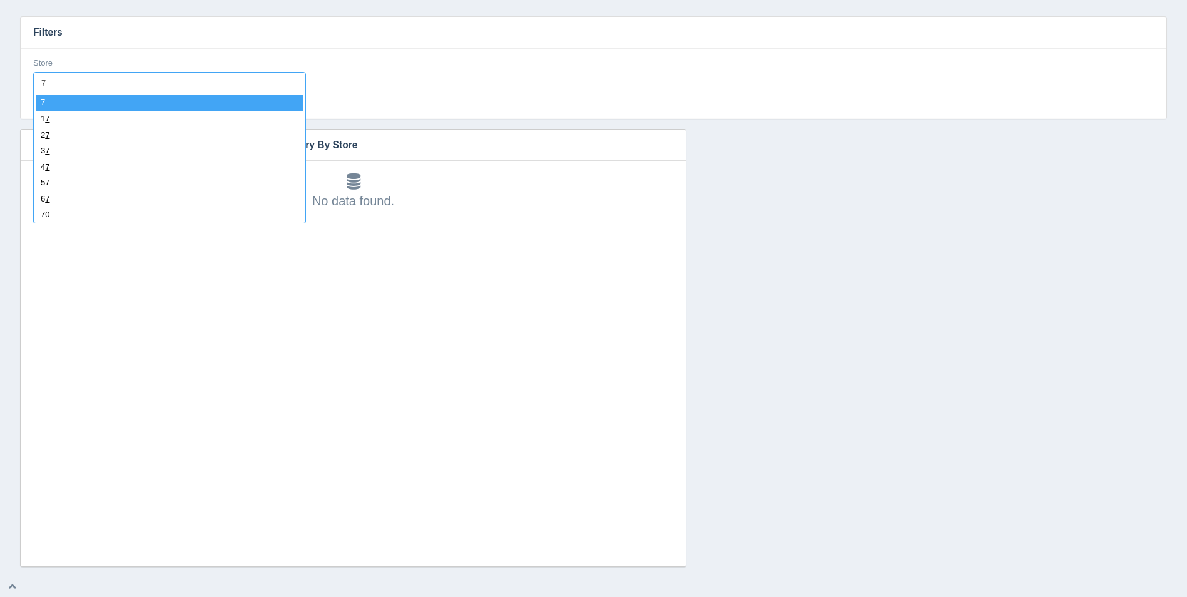
type input "75"
select select "75"
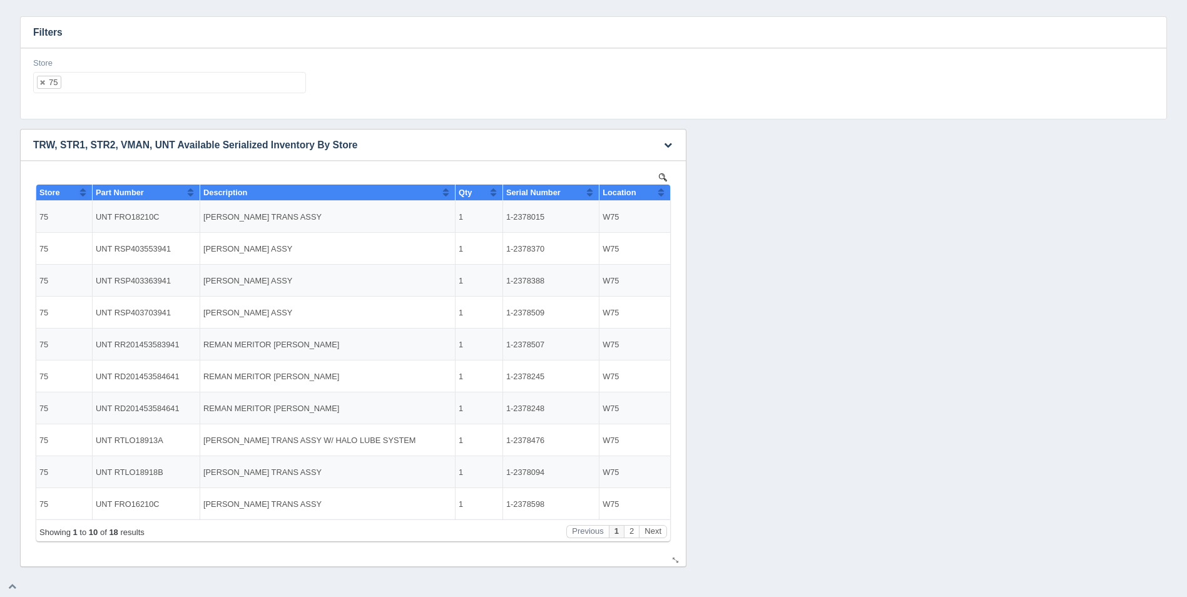
drag, startPoint x: 707, startPoint y: 370, endPoint x: 667, endPoint y: 195, distance: 179.7
click at [672, 196] on html "Show 10 25 50 100 entries Store Part Number Description Qty Serial Number Locat…" at bounding box center [353, 360] width 640 height 375
click at [667, 195] on th "Location" at bounding box center [634, 193] width 71 height 16
click at [653, 531] on button "Next" at bounding box center [653, 531] width 28 height 13
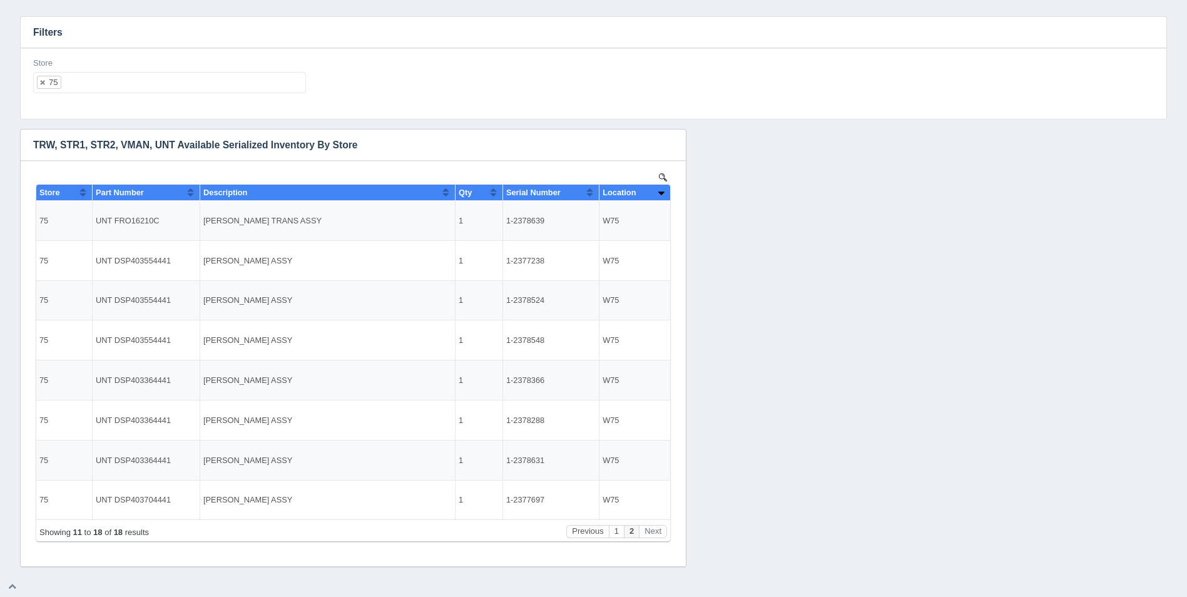
click at [140, 73] on ul "75" at bounding box center [169, 82] width 273 height 21
select select
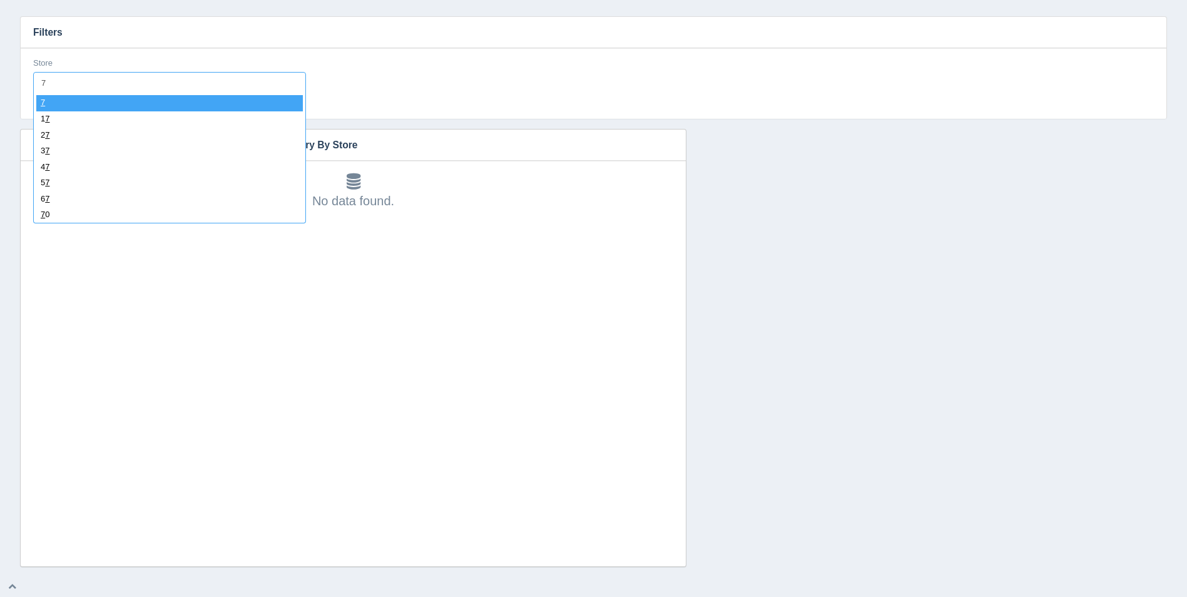
type input "76"
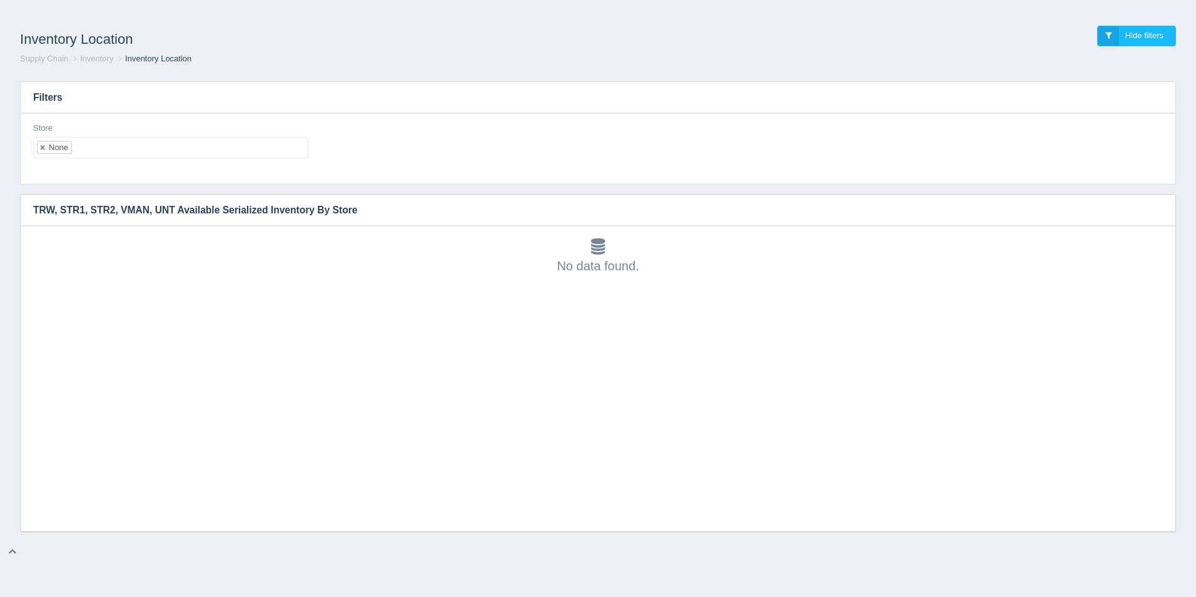
scroll to position [4, 0]
drag, startPoint x: 128, startPoint y: 140, endPoint x: 113, endPoint y: 140, distance: 15.0
click at [113, 140] on ul "None" at bounding box center [170, 147] width 275 height 21
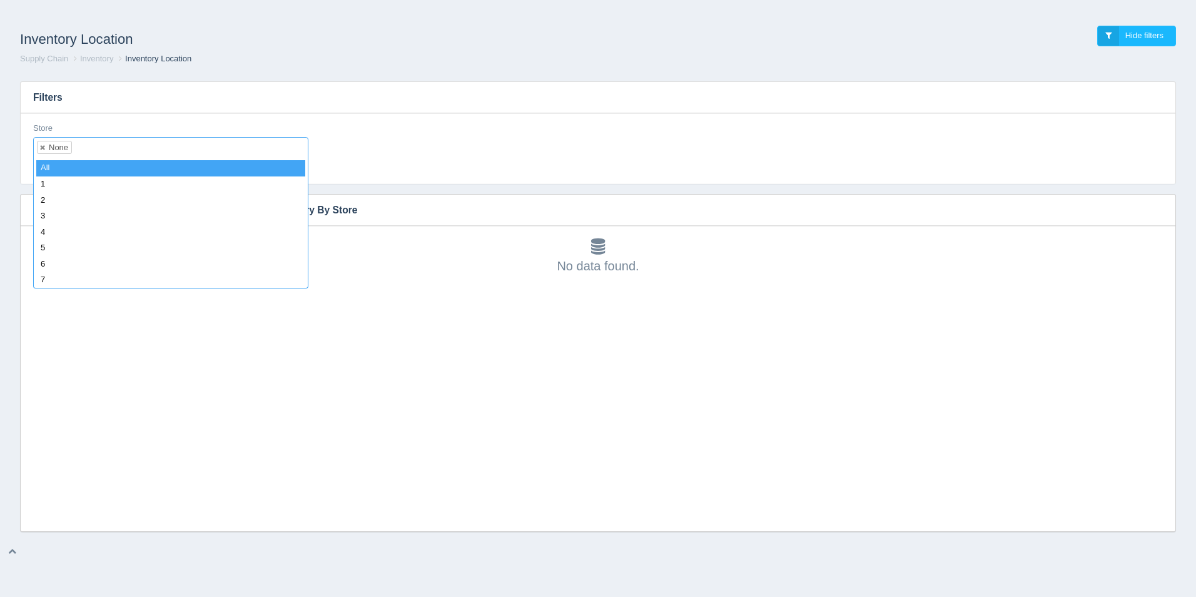
select select
type input "38"
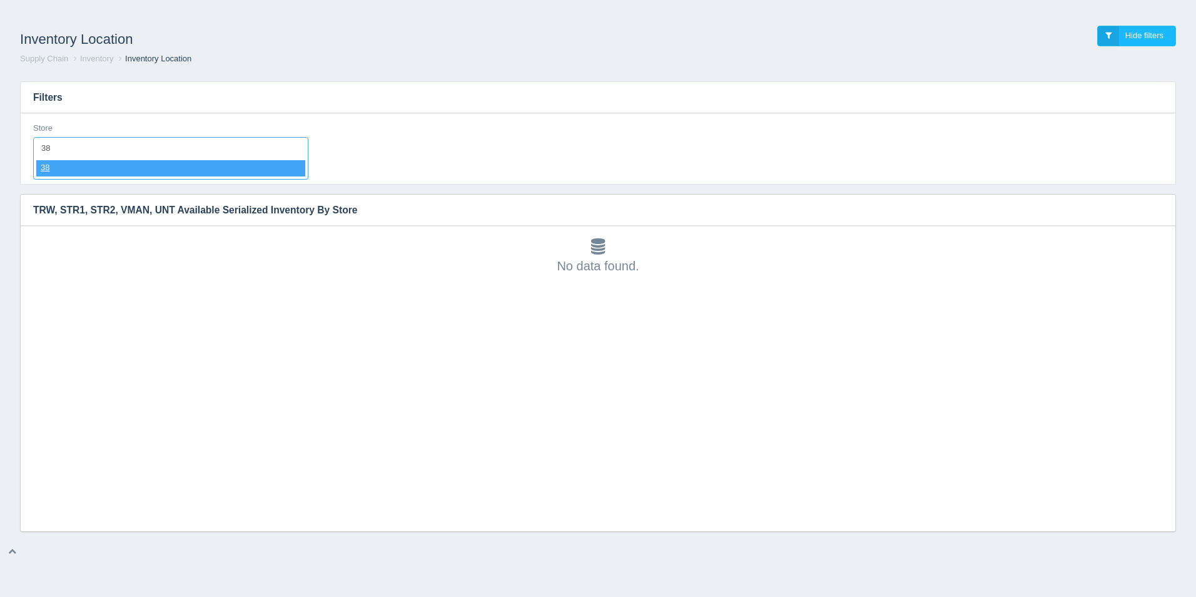
select select "38"
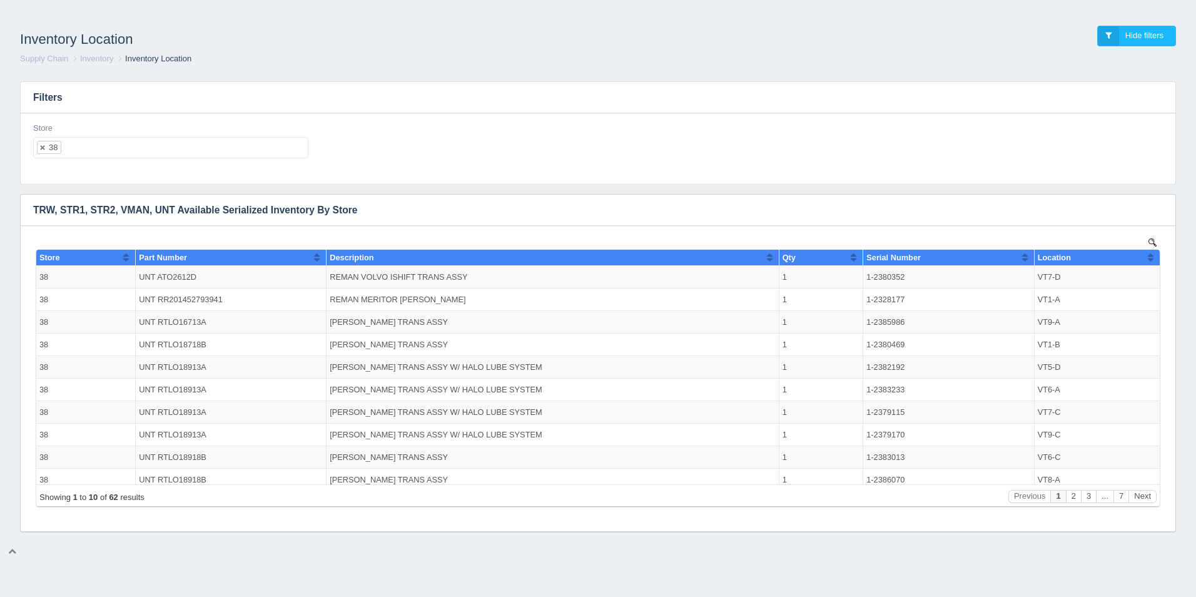
scroll to position [0, 0]
click at [1021, 256] on button "Sort column ascending" at bounding box center [1025, 257] width 8 height 15
click at [1004, 250] on th "Serial Number" at bounding box center [948, 258] width 171 height 16
click at [1139, 495] on button "Next" at bounding box center [1142, 496] width 28 height 13
click at [165, 146] on ul "38" at bounding box center [170, 147] width 275 height 21
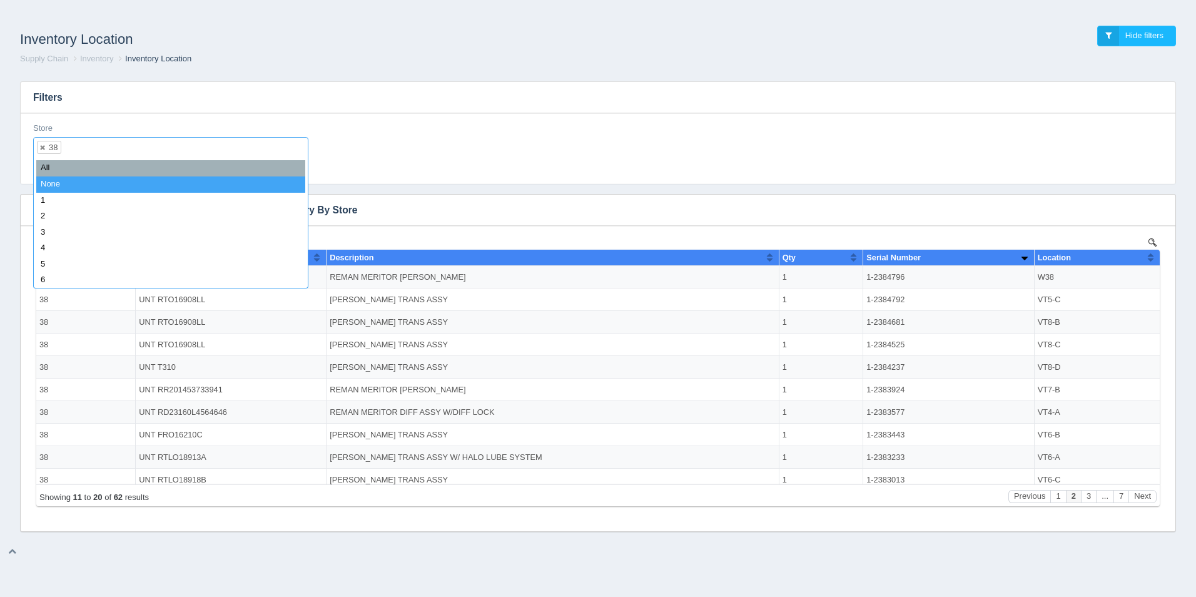
select select
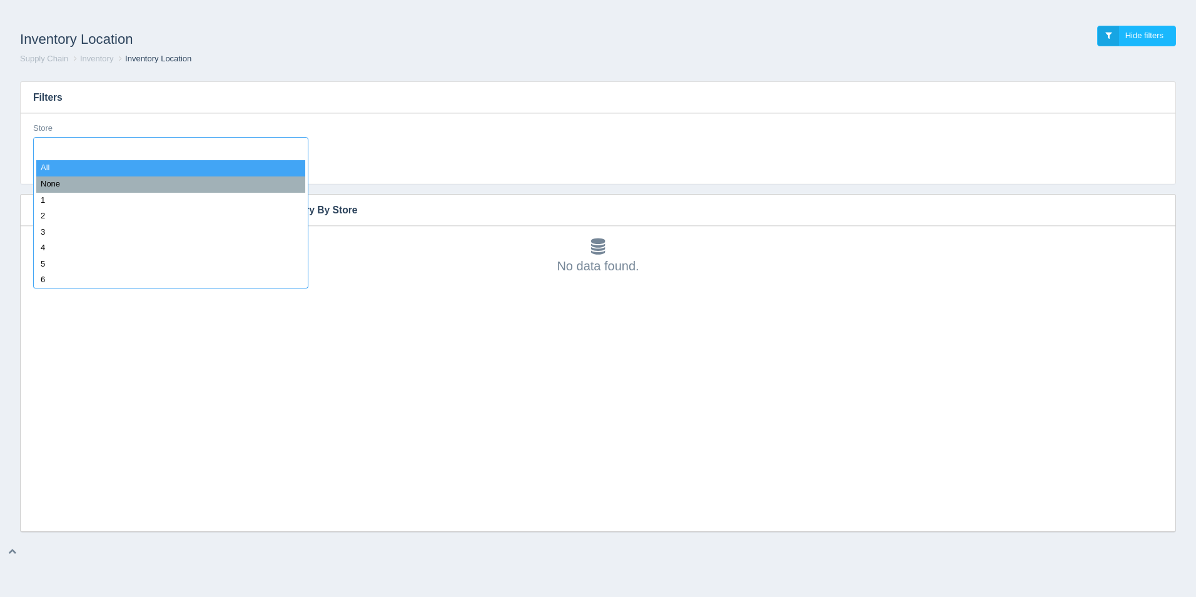
type input "1"
select select "1"
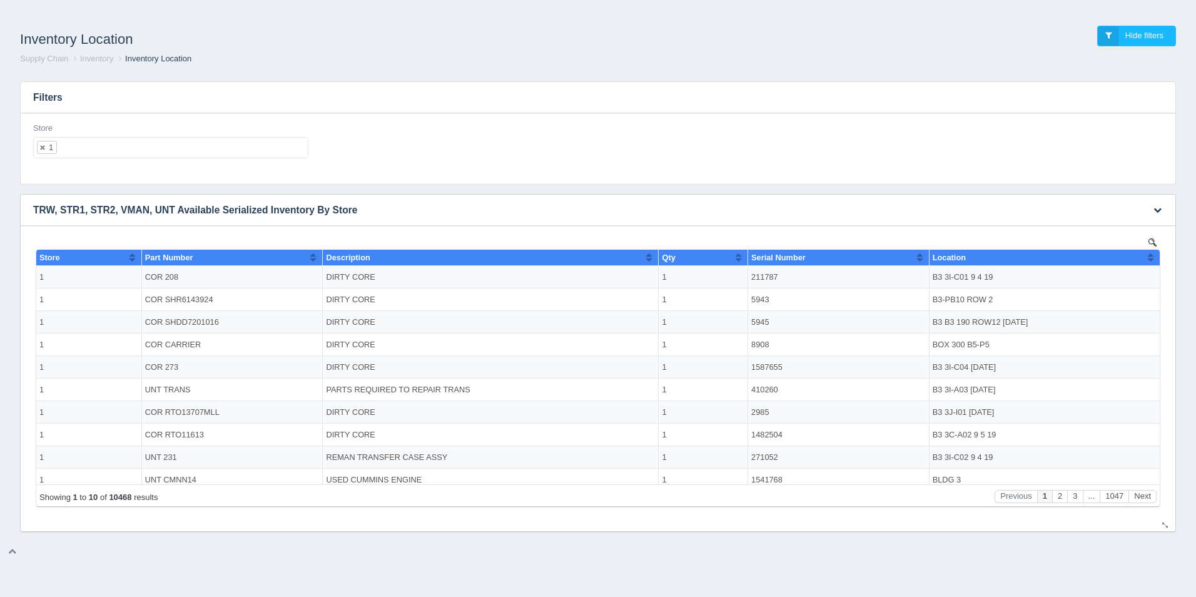
click at [1150, 239] on img at bounding box center [1152, 242] width 8 height 8
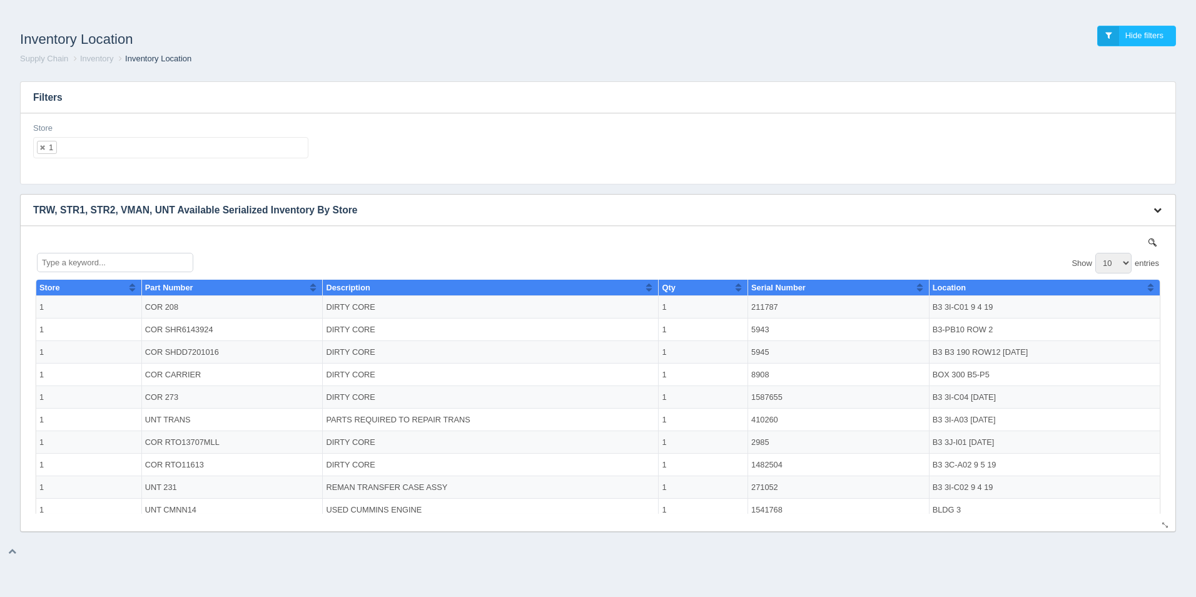
click at [1162, 208] on button "button" at bounding box center [1157, 210] width 17 height 19
click at [1100, 226] on link "Download CSV" at bounding box center [1116, 229] width 100 height 18
